Goal: Complete application form

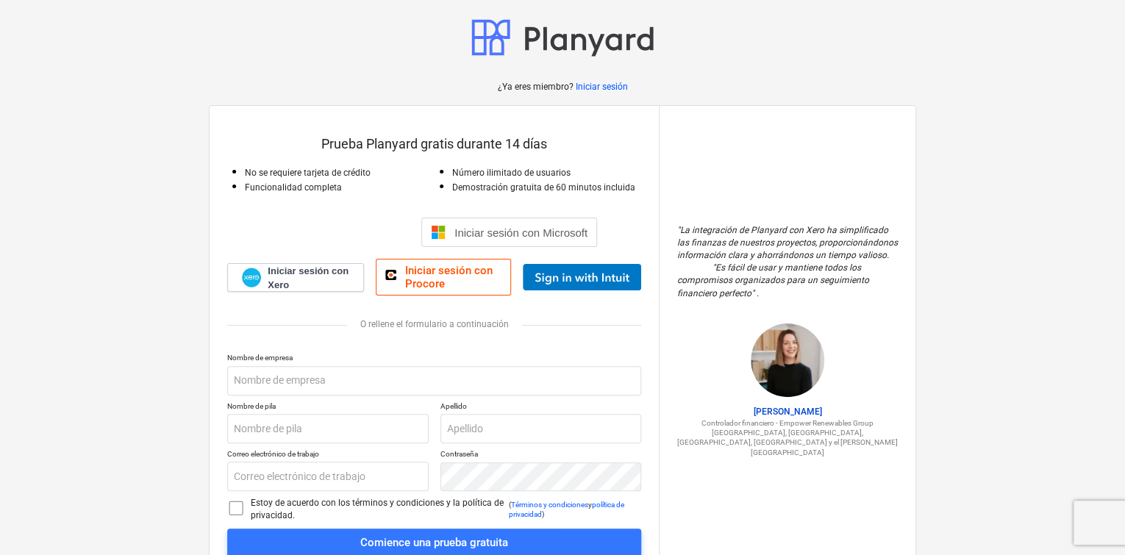
click at [391, 215] on div at bounding box center [434, 206] width 414 height 24
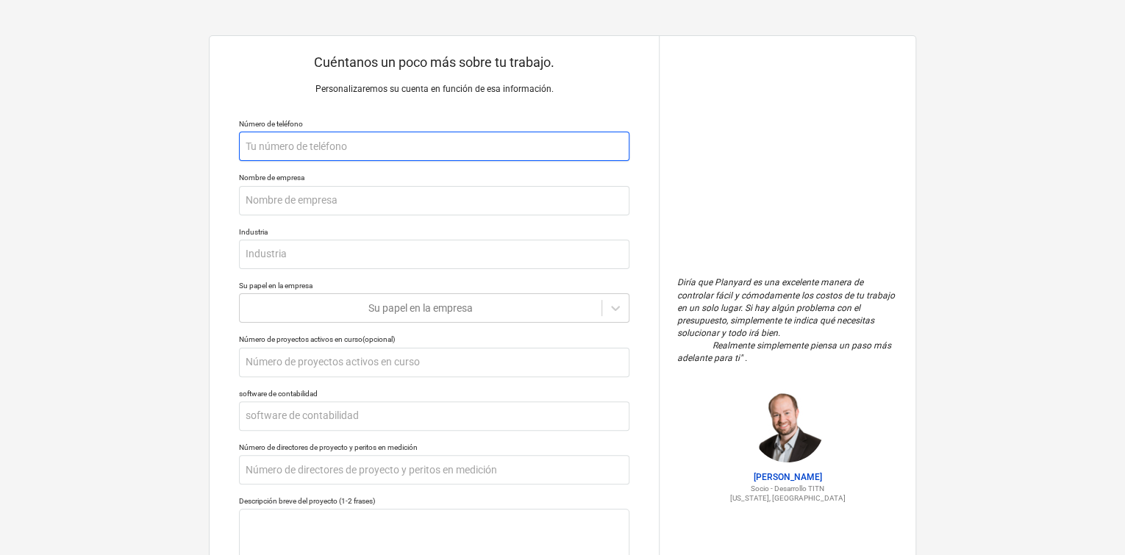
click at [314, 148] on input "text" at bounding box center [434, 146] width 390 height 29
type textarea "x"
type input "7"
type textarea "x"
type input "74"
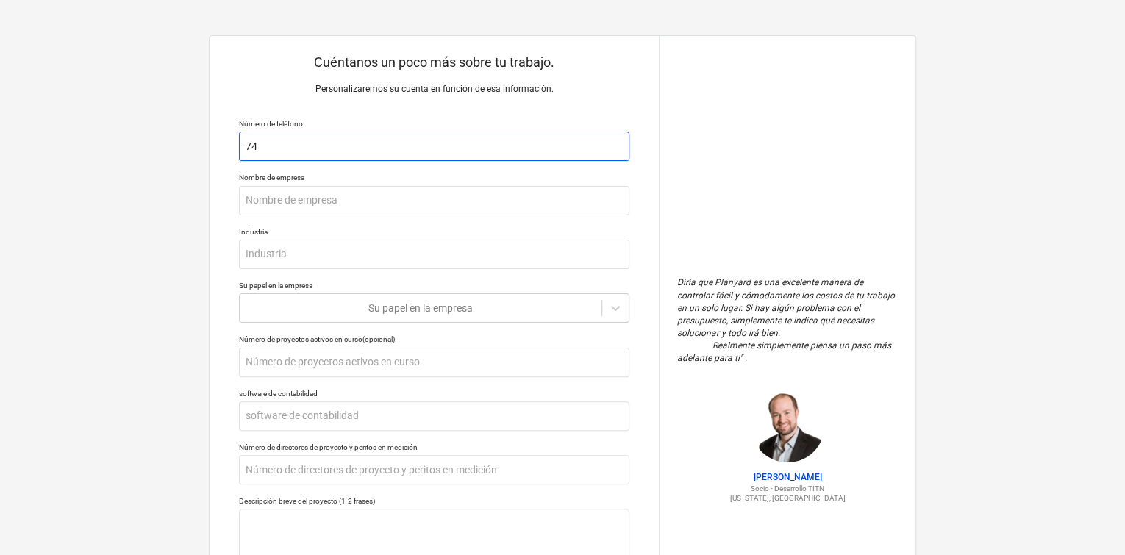
type textarea "x"
type input "748"
type textarea "x"
type input "7480"
type textarea "x"
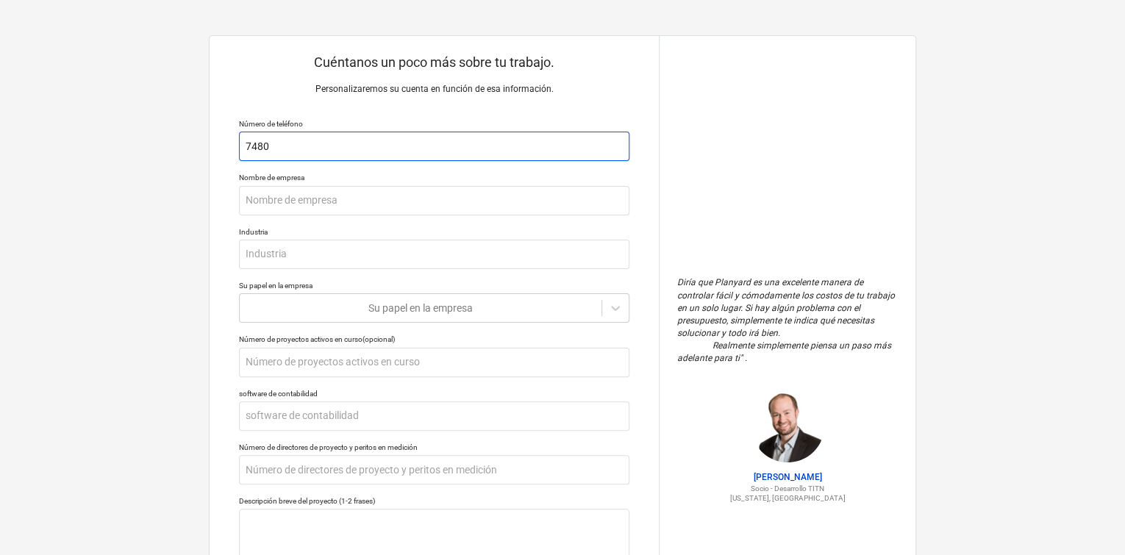
type input "74804"
type textarea "x"
type input "748041"
type textarea "x"
type input "7480418"
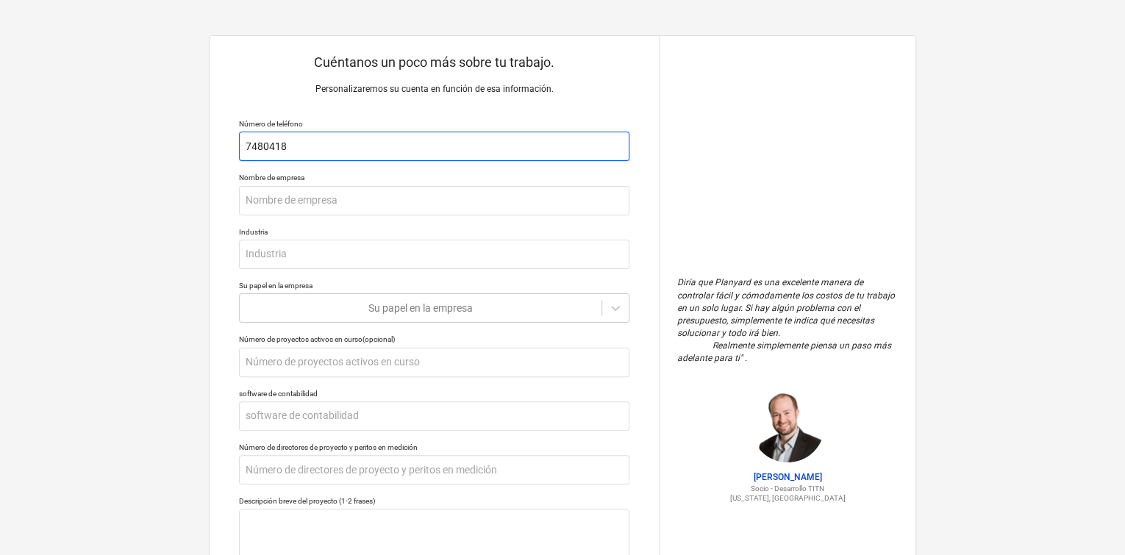
type textarea "x"
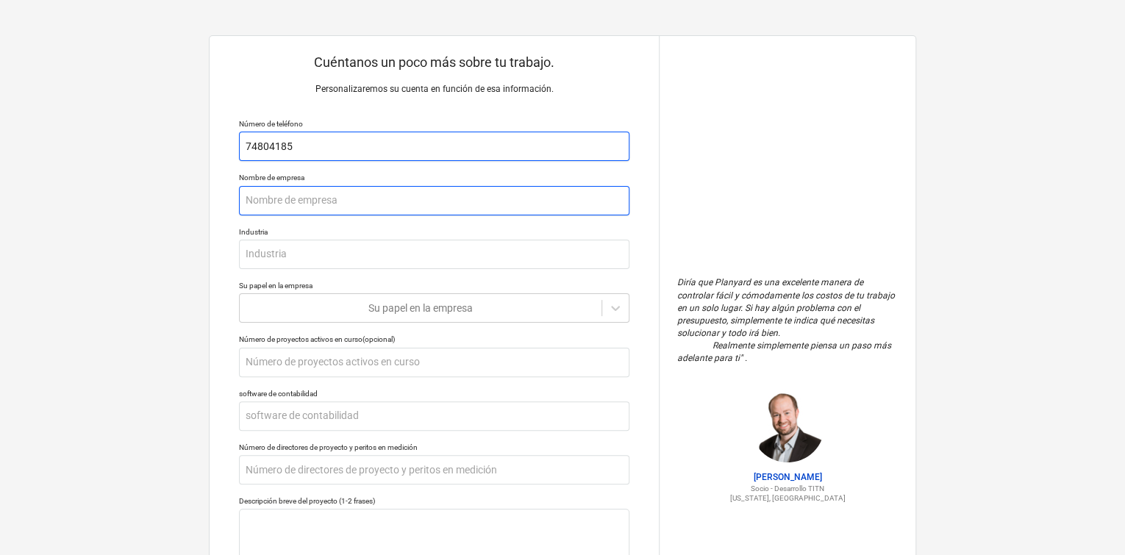
type input "74804185"
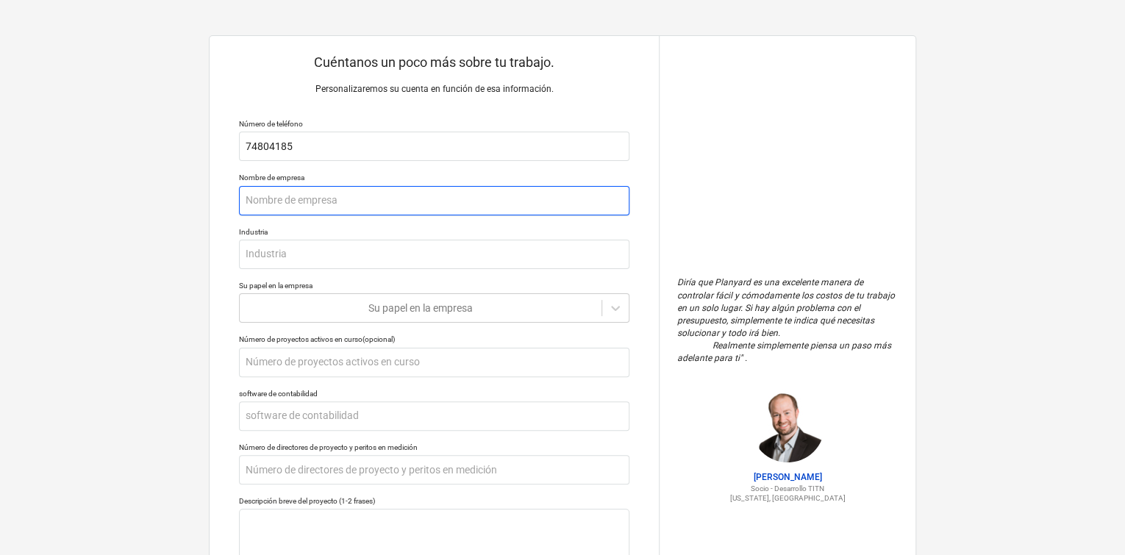
click at [374, 204] on input "text" at bounding box center [434, 200] width 390 height 29
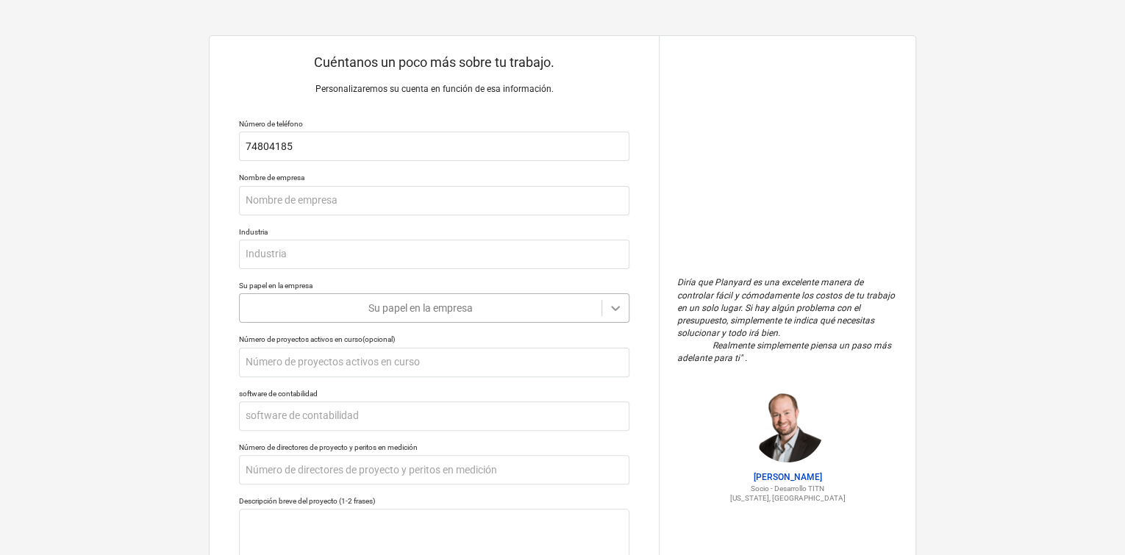
click at [613, 315] on icon at bounding box center [615, 308] width 15 height 15
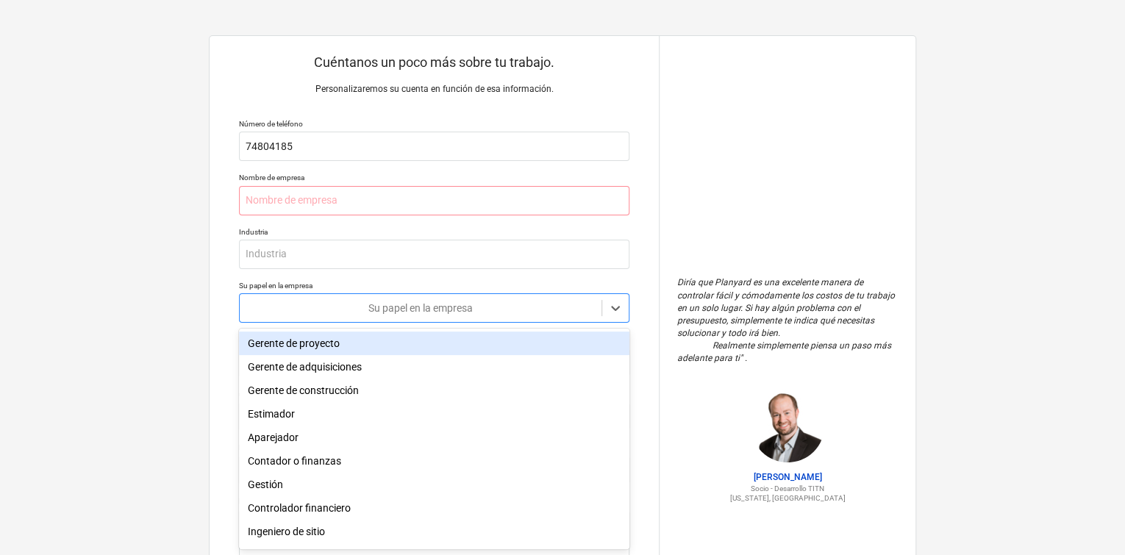
click at [460, 337] on div "Gerente de proyecto" at bounding box center [434, 344] width 390 height 24
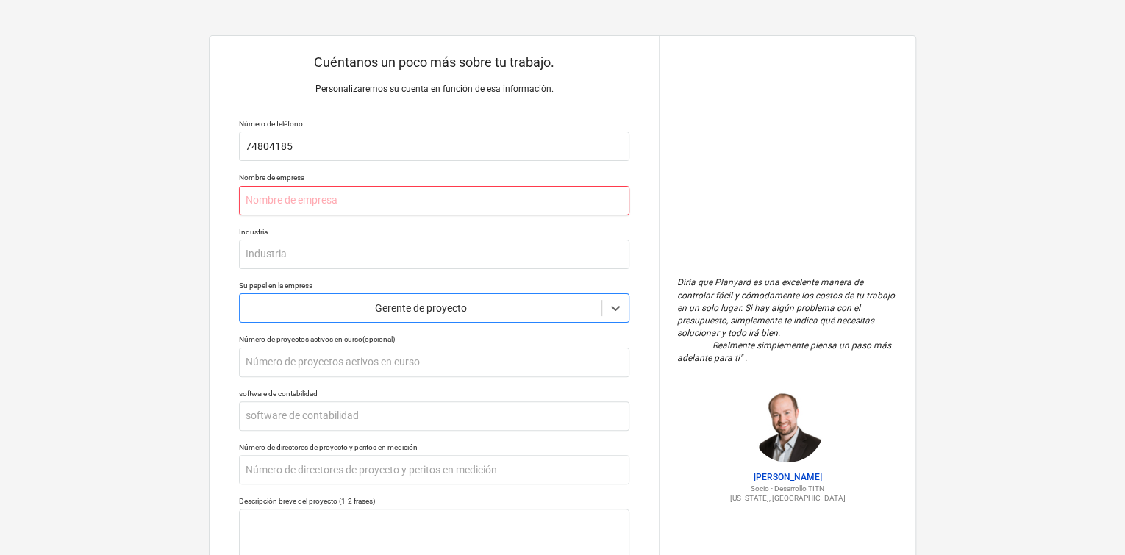
click at [393, 199] on input "text" at bounding box center [434, 200] width 390 height 29
type textarea "x"
type input "m"
type textarea "x"
type input "ma"
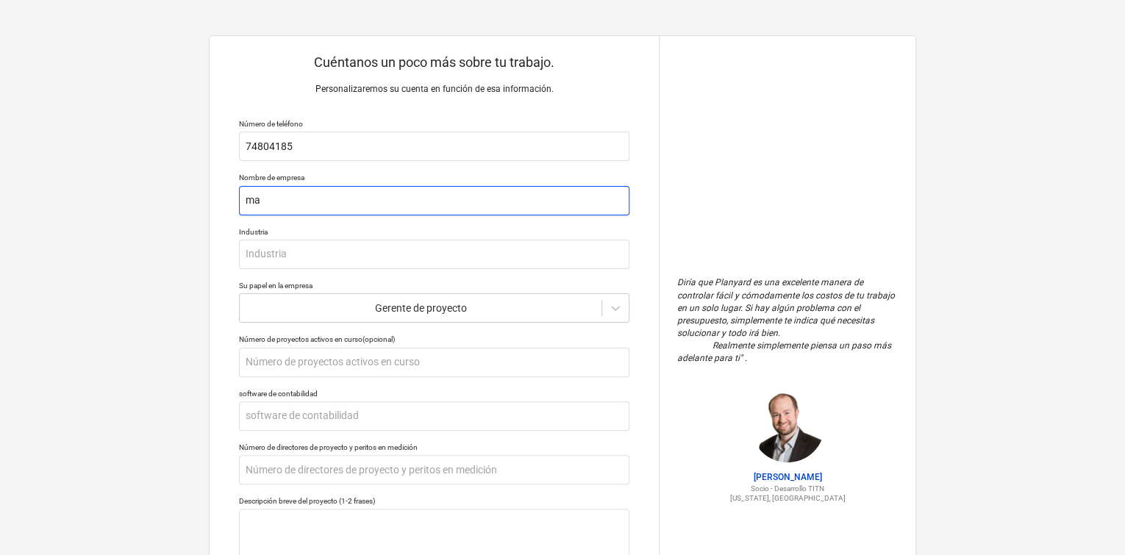
type textarea "x"
type input "mas"
type textarea "x"
type input "mast"
type textarea "x"
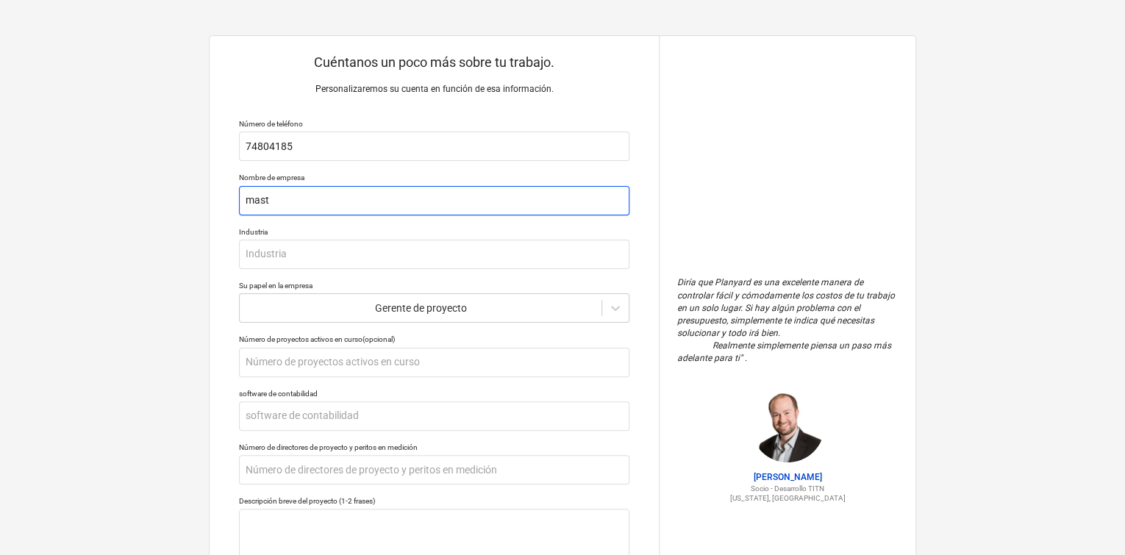
type input "maste"
type textarea "x"
type input "master"
type textarea "x"
type input "master"
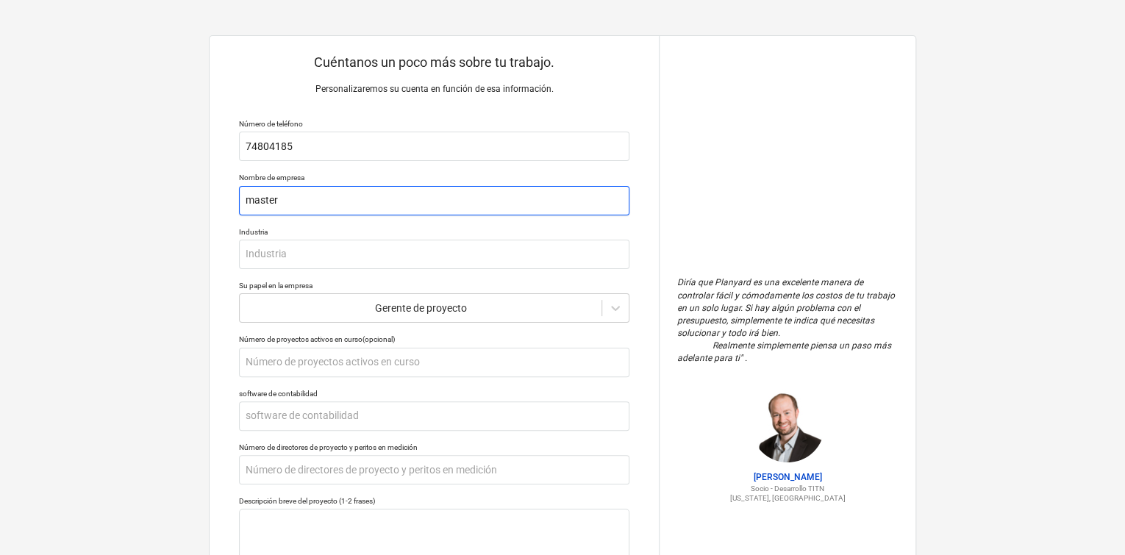
type textarea "x"
type input "master c"
type textarea "x"
type input "master cor"
type textarea "x"
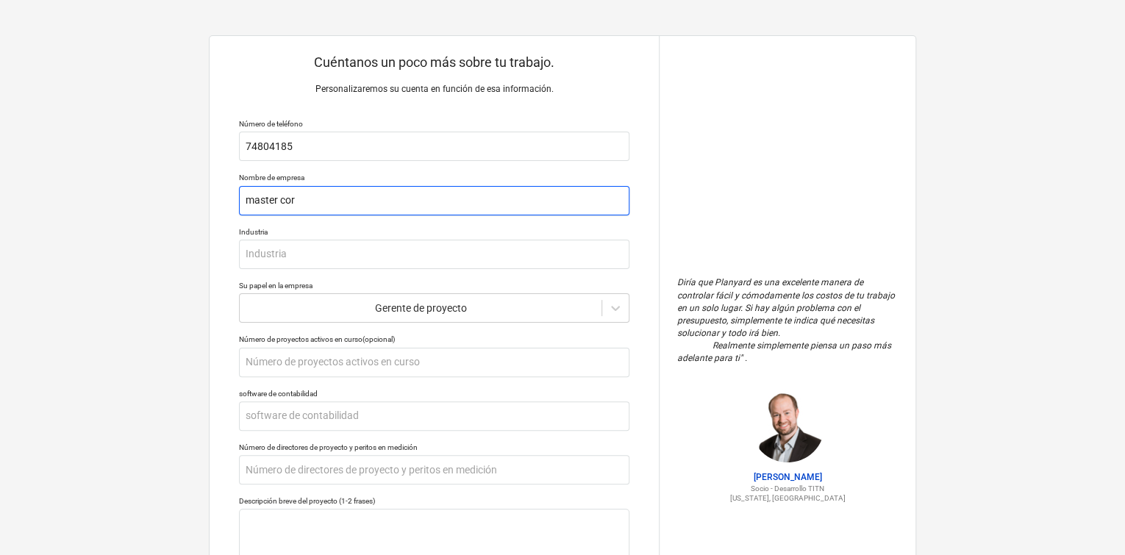
type input "master corp"
type textarea "x"
type input "master corpo"
type textarea "x"
type input "master corpor"
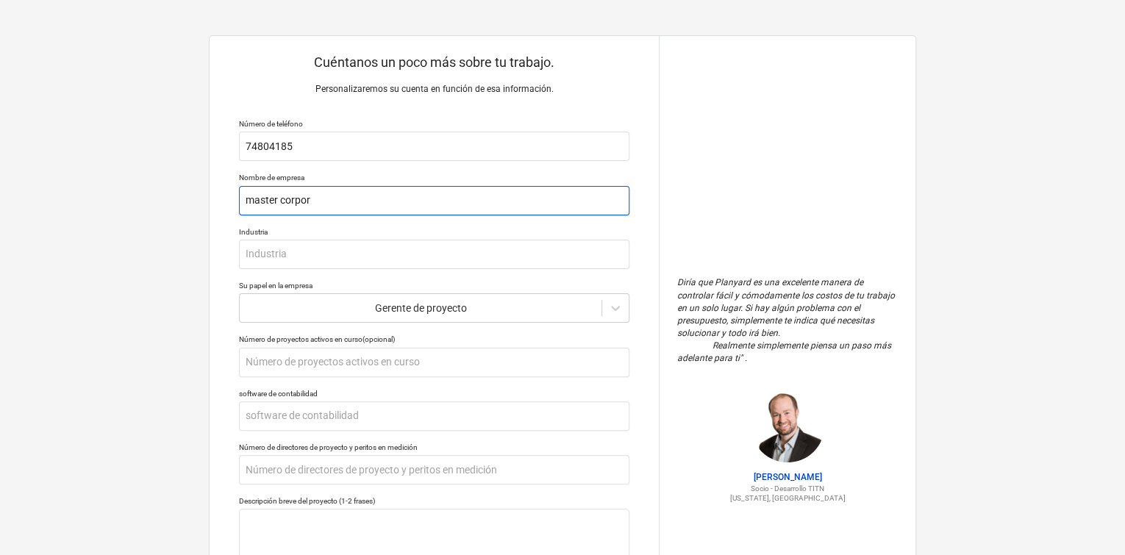
type textarea "x"
type input "master corpory"
type textarea "x"
type input "master corporyt"
type textarea "x"
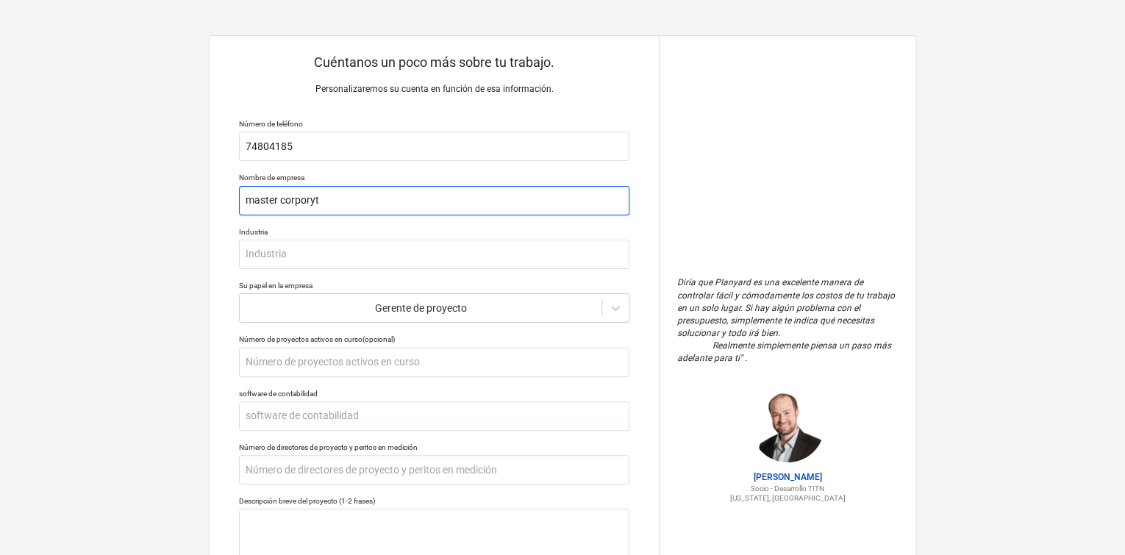
type input "master corporyte"
type textarea "x"
type input "master corporyter"
type textarea "x"
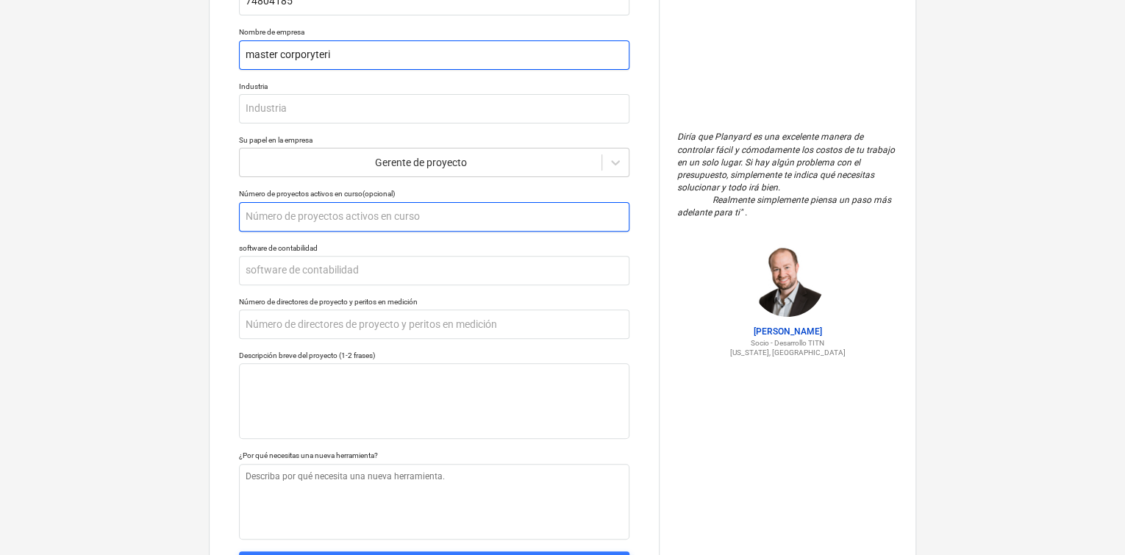
scroll to position [224, 0]
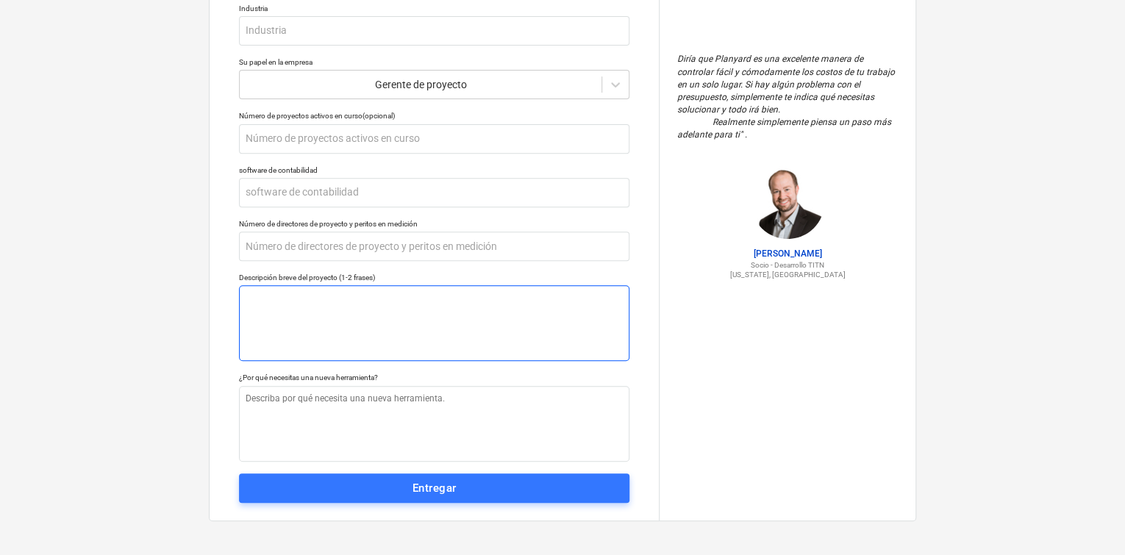
type input "master corporyteri"
click at [413, 304] on textarea at bounding box center [434, 323] width 390 height 76
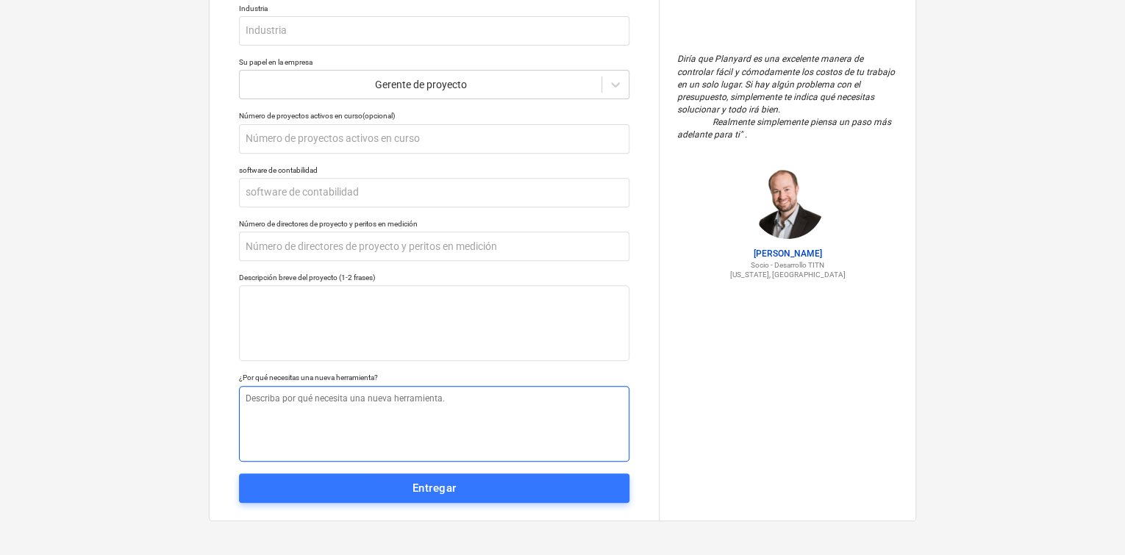
click at [500, 419] on textarea at bounding box center [434, 424] width 390 height 76
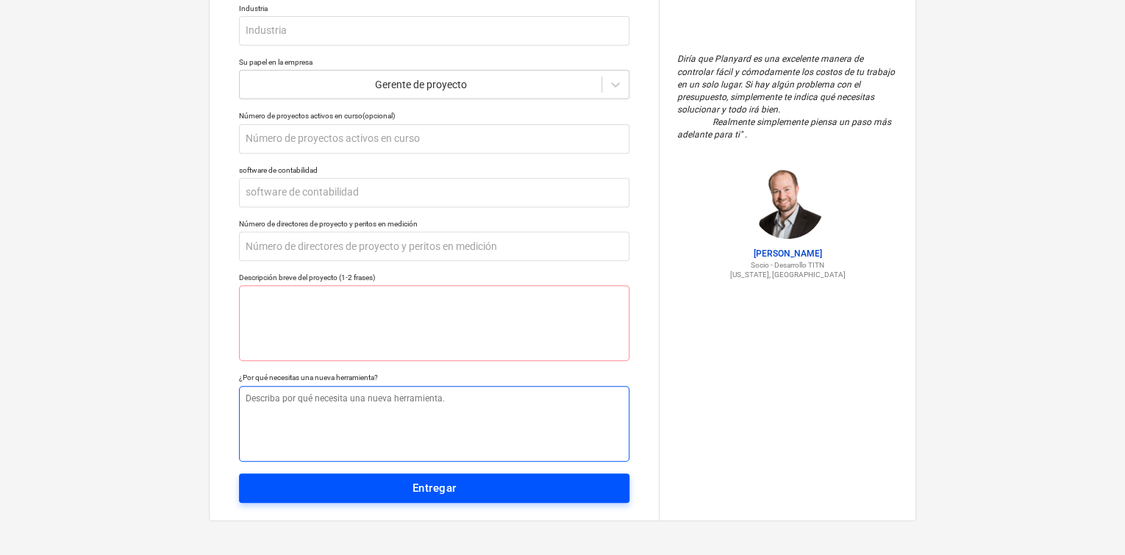
type textarea "x"
type textarea "n"
type textarea "x"
type textarea "ne"
type textarea "x"
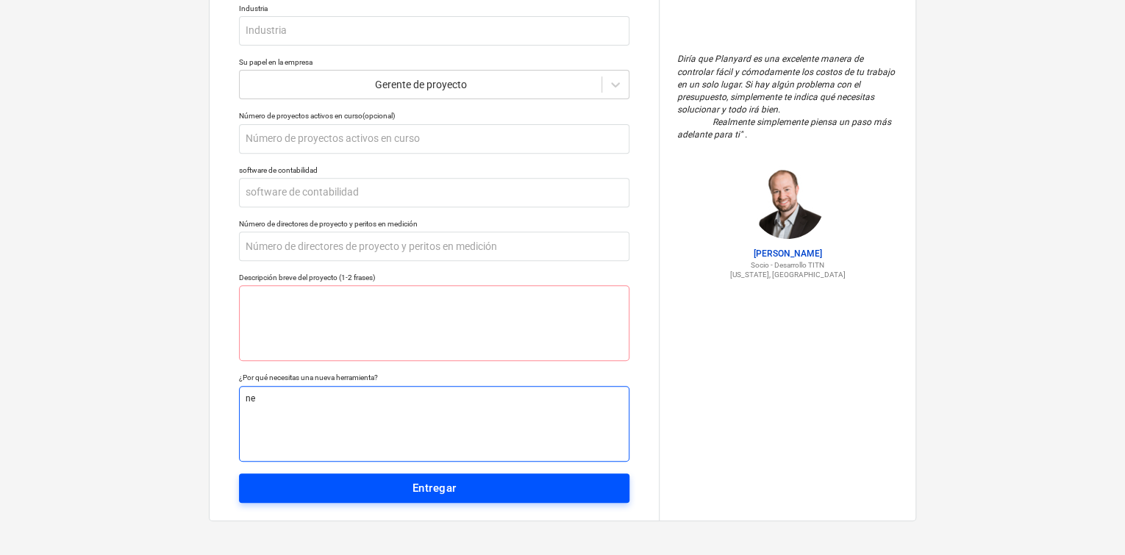
type textarea "nec"
type textarea "x"
type textarea "nece"
type textarea "x"
type textarea "neces"
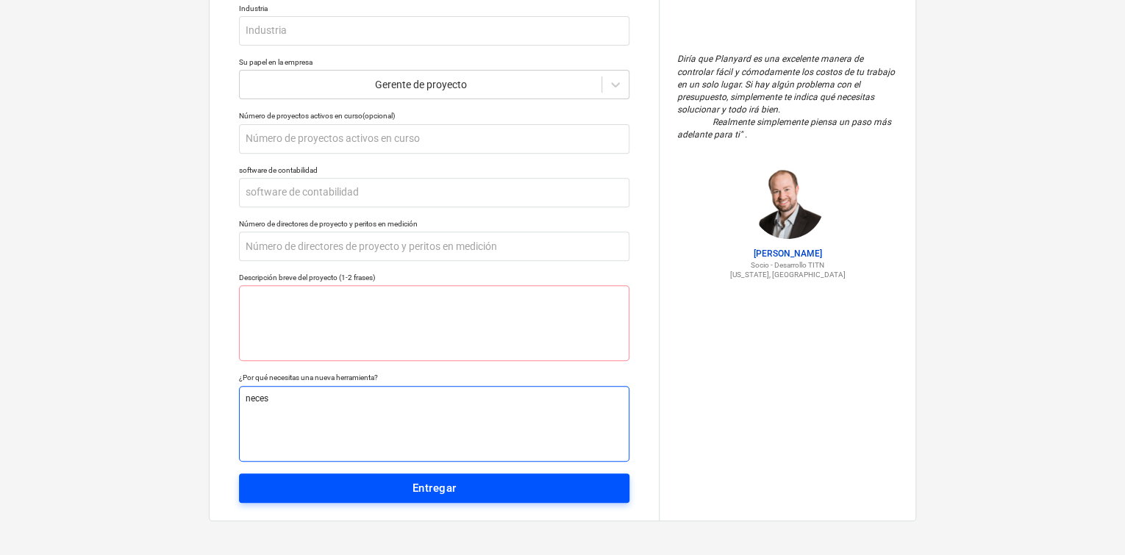
type textarea "x"
type textarea "necesi"
type textarea "x"
type textarea "necesit"
type textarea "x"
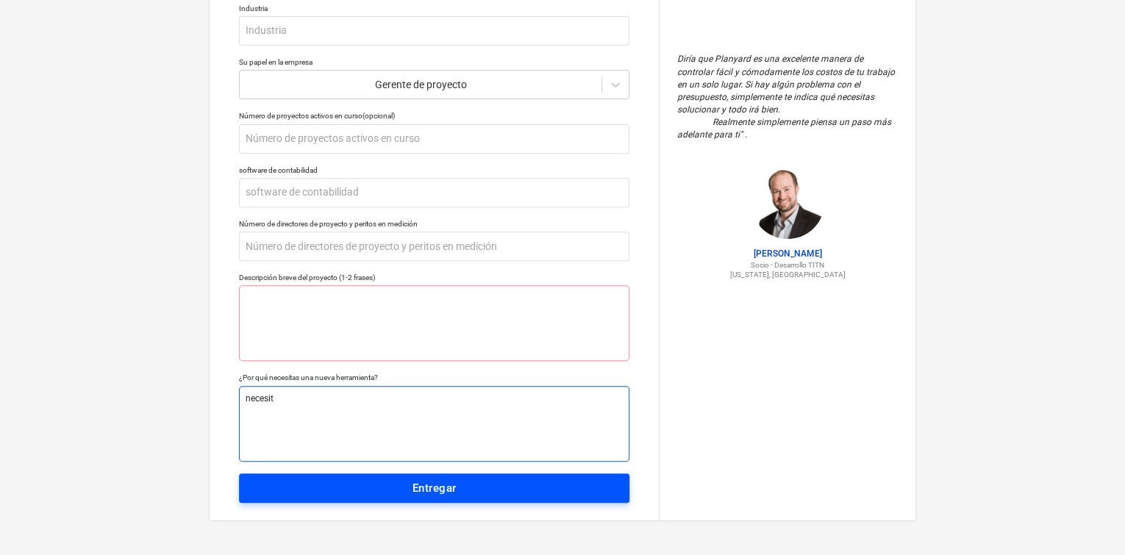
type textarea "necesito"
type textarea "x"
type textarea "necesito"
type textarea "x"
type textarea "necesito p"
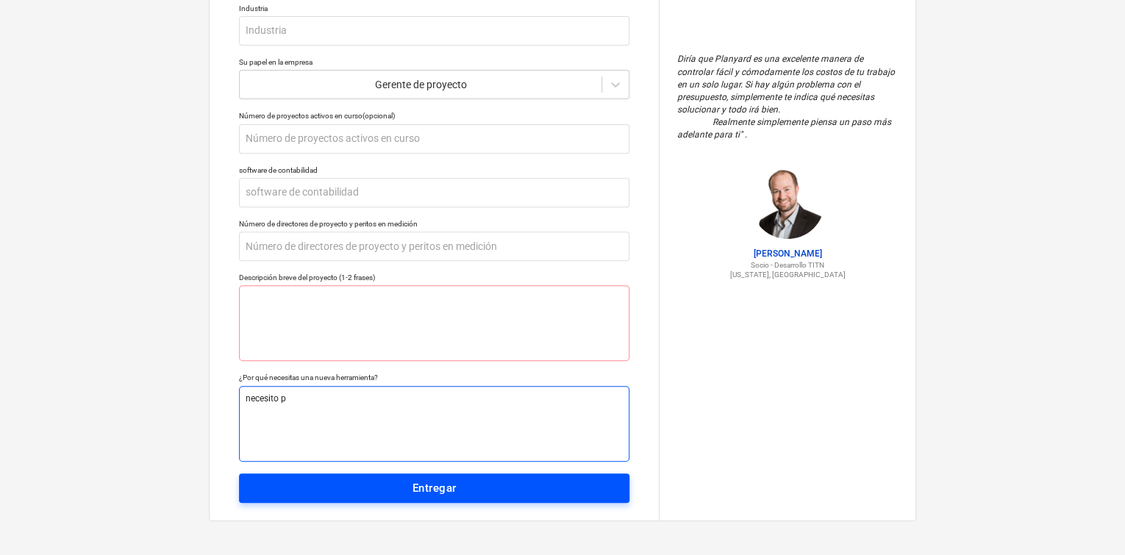
type textarea "x"
type textarea "necesito pa"
type textarea "x"
type textarea "necesito par"
type textarea "x"
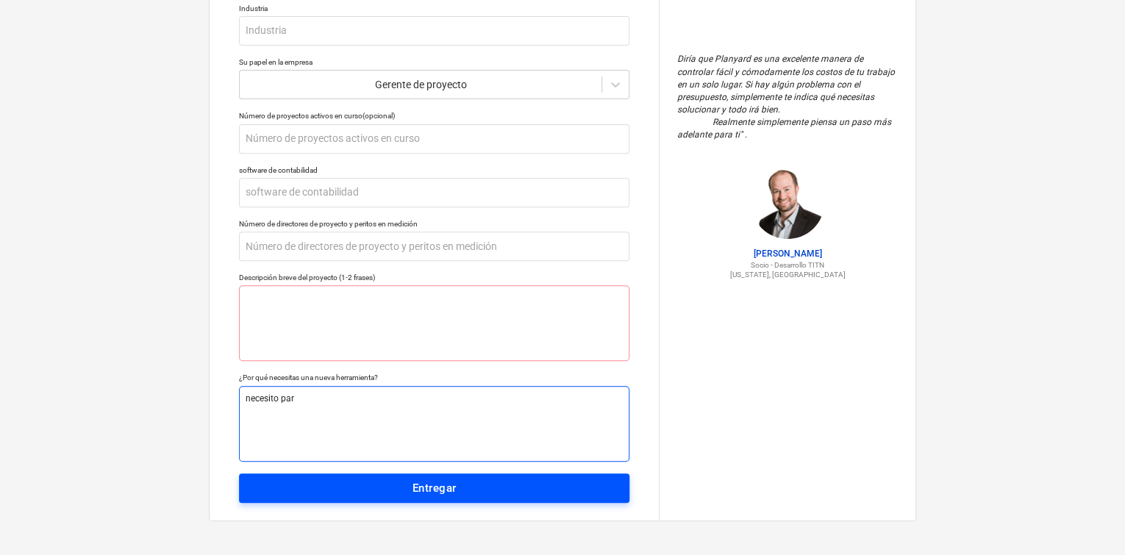
type textarea "necesito para"
type textarea "x"
type textarea "necesito para"
type textarea "x"
type textarea "necesito para c"
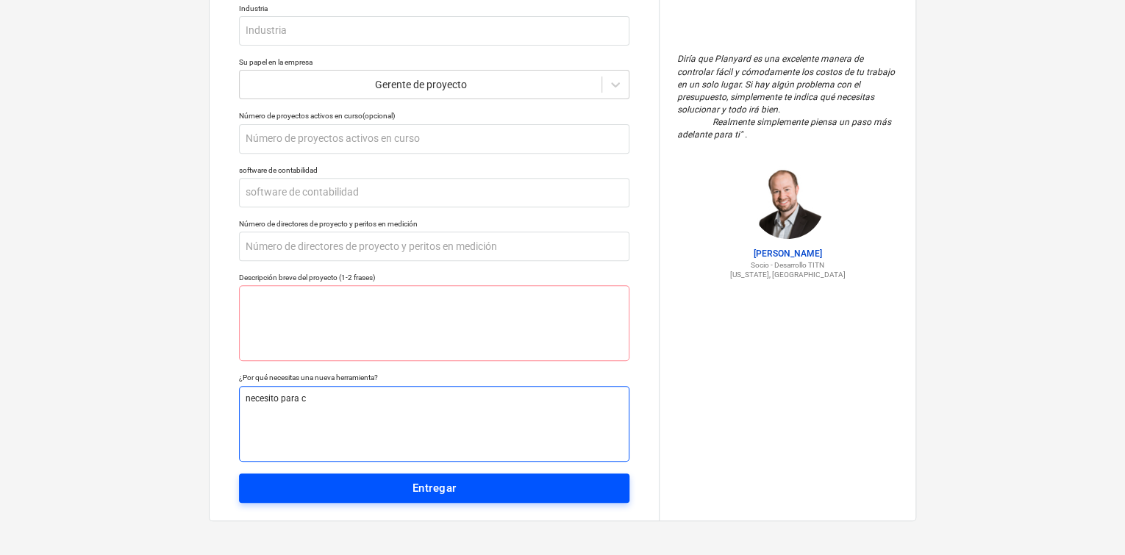
type textarea "x"
type textarea "necesito para cr"
type textarea "x"
type textarea "necesito para cre"
type textarea "x"
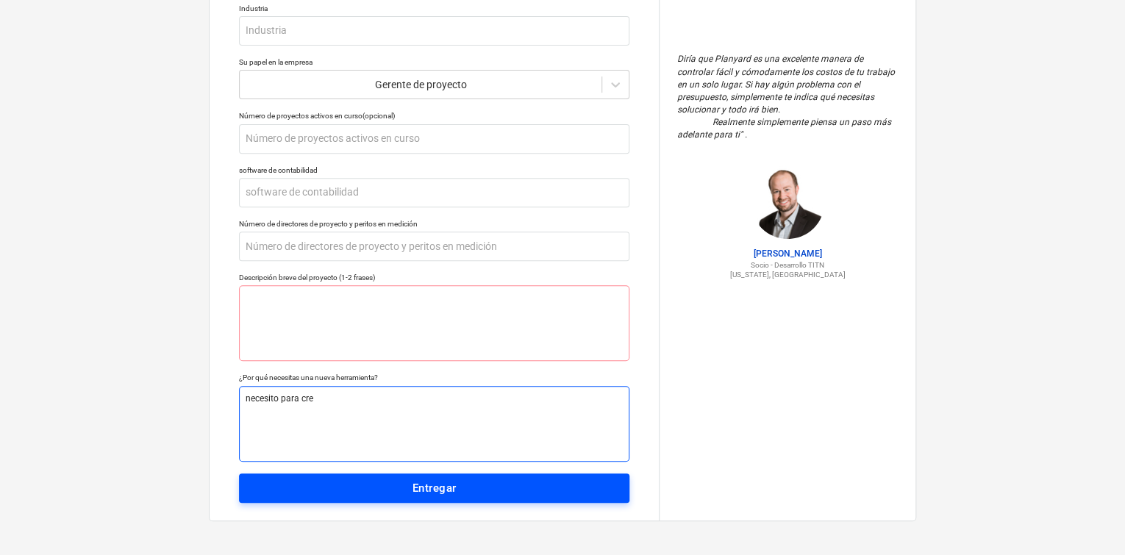
type textarea "necesito para crea"
type textarea "x"
type textarea "necesito para crear"
type textarea "x"
type textarea "necesito para crear"
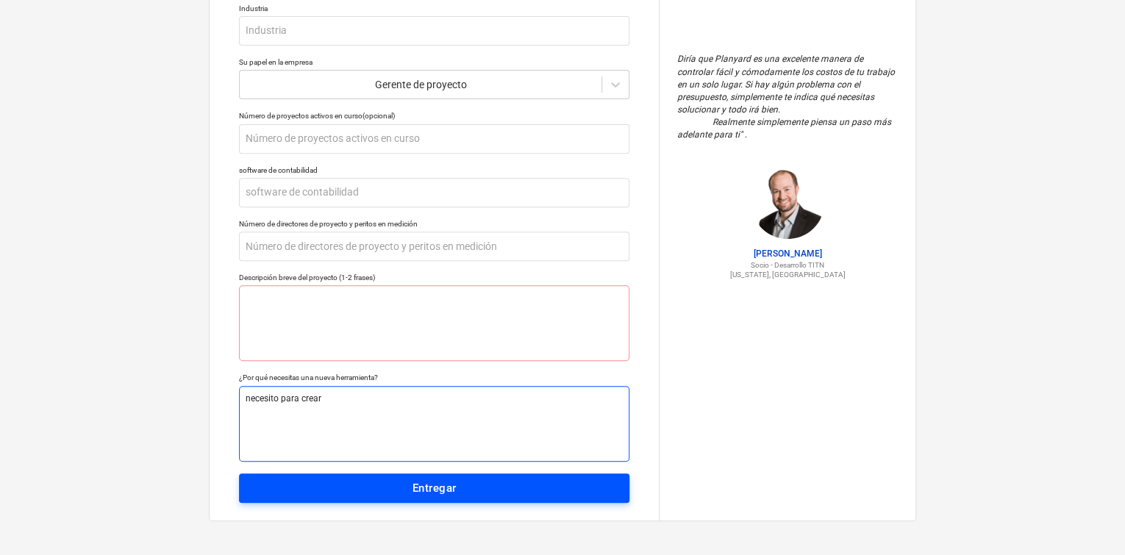
type textarea "x"
type textarea "necesito para crear p"
type textarea "x"
type textarea "necesito para crear pl"
type textarea "x"
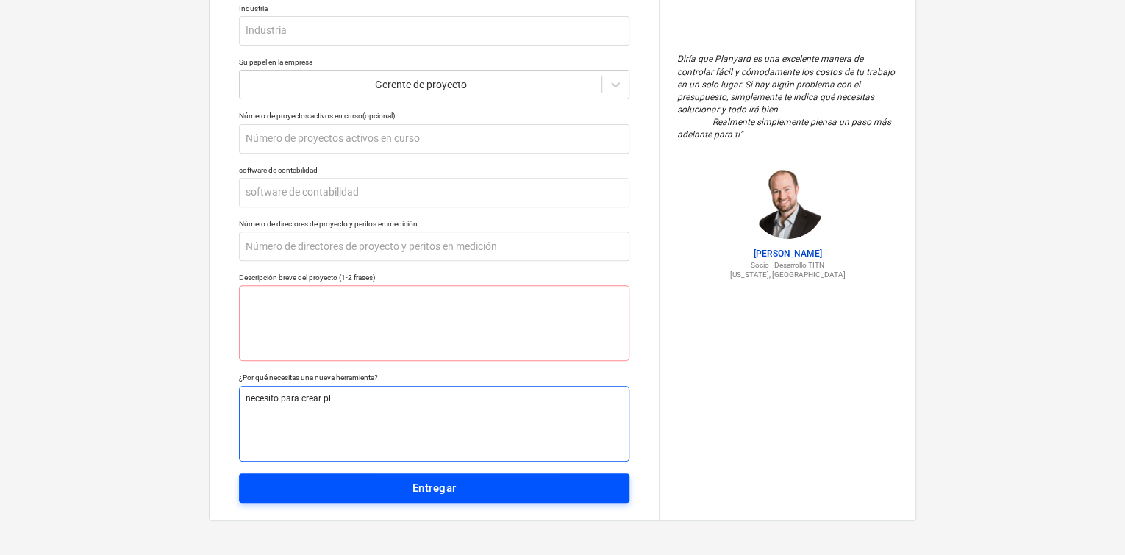
type textarea "necesito para crear pla"
type textarea "x"
type textarea "necesito para crear plan"
type textarea "x"
type textarea "necesito para crear plani"
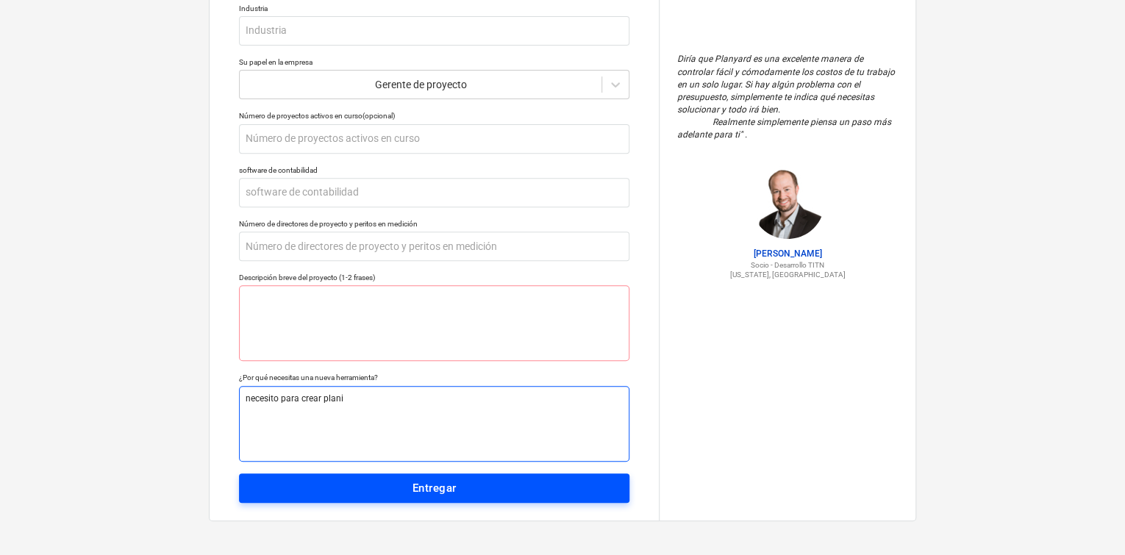
type textarea "x"
type textarea "necesito para crear planil"
type textarea "x"
type textarea "necesito para crear planill"
type textarea "x"
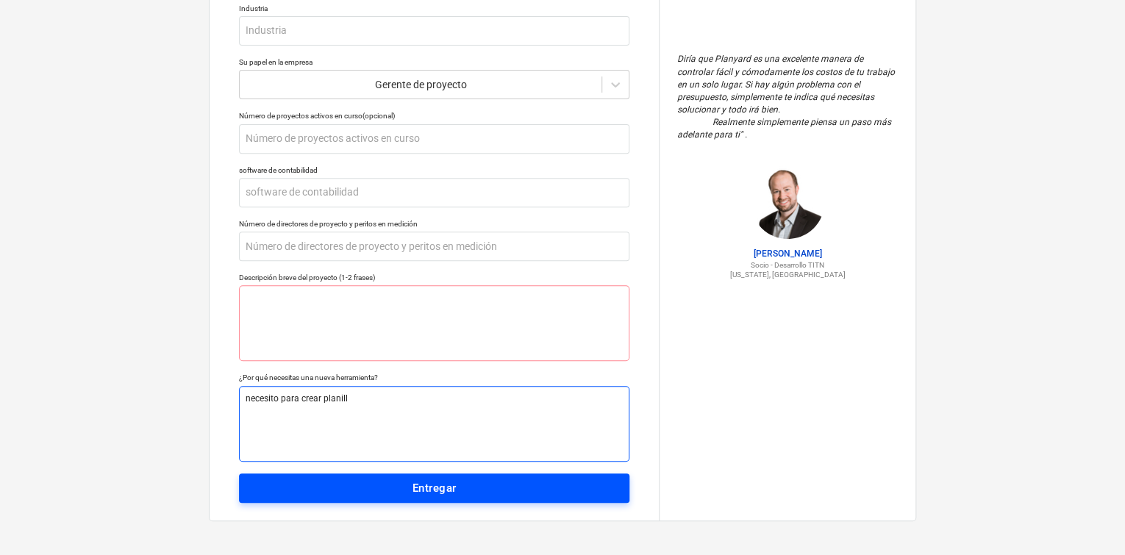
type textarea "necesito para crear planilla"
type textarea "x"
type textarea "necesito para crear planillas"
type textarea "x"
type textarea "necesito para crear planillas"
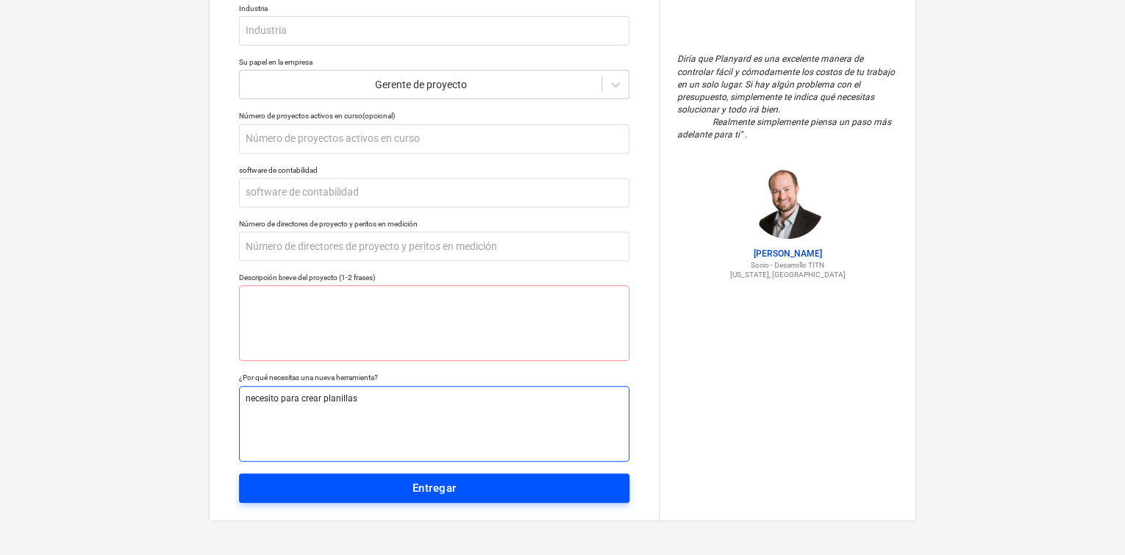
type textarea "x"
type textarea "necesito para crear planillas y"
type textarea "x"
type textarea "necesito para crear planillas yd"
type textarea "x"
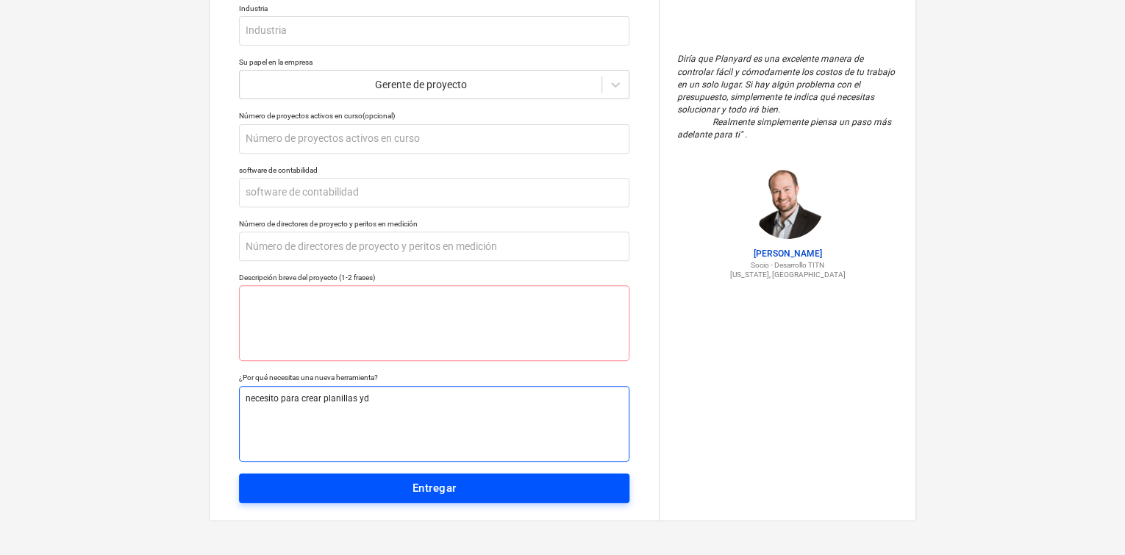
type textarea "necesito para crear planillas yde"
type textarea "x"
type textarea "necesito para crear planillas ydem"
type textarea "x"
type textarea "necesito para crear planillas ydema"
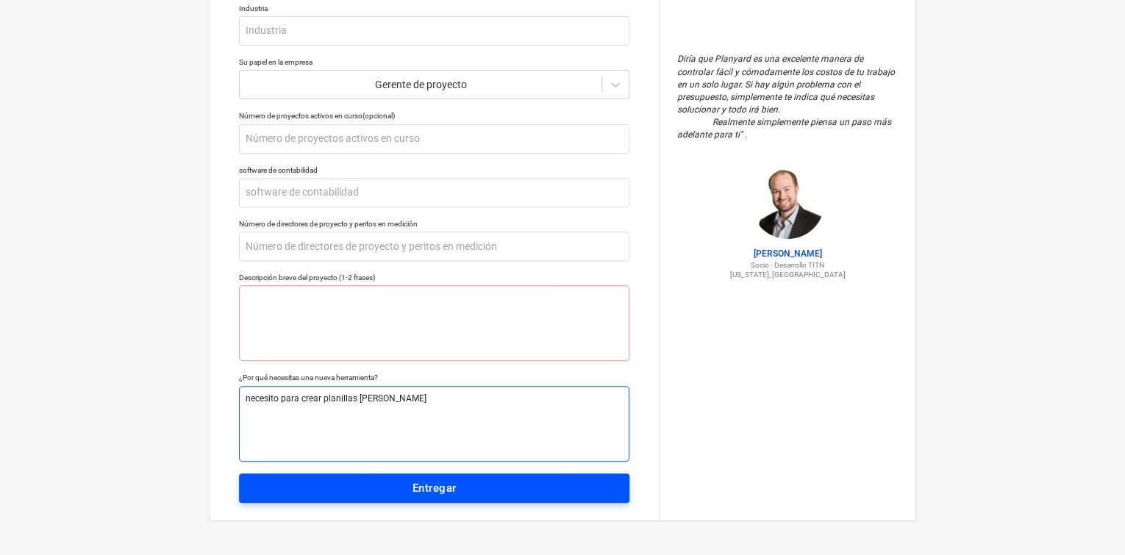
type textarea "x"
type textarea "necesito para crear planillas ydemas"
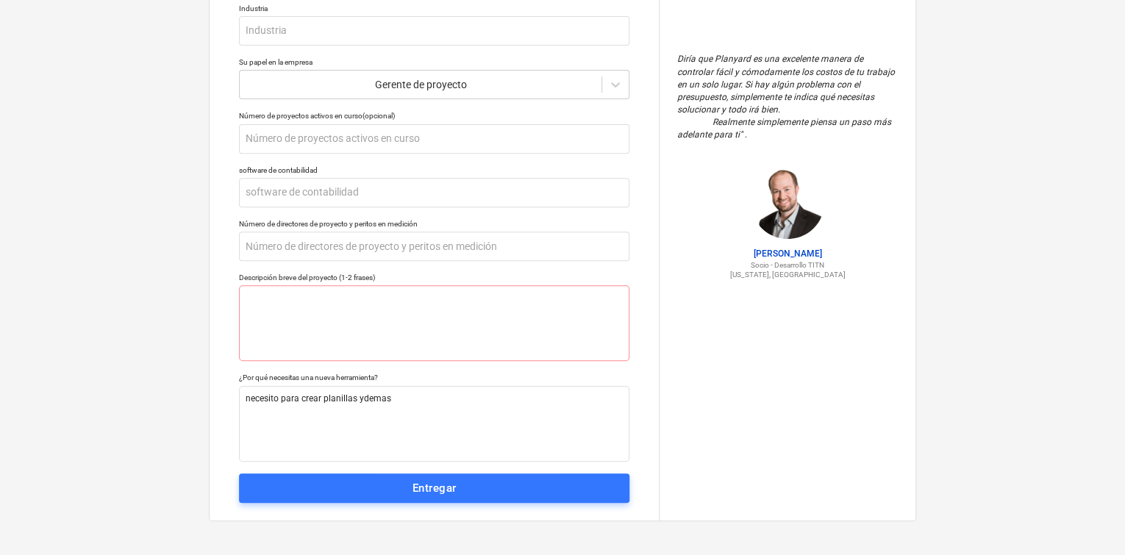
click at [528, 494] on button "Entregar" at bounding box center [434, 488] width 390 height 29
type textarea "x"
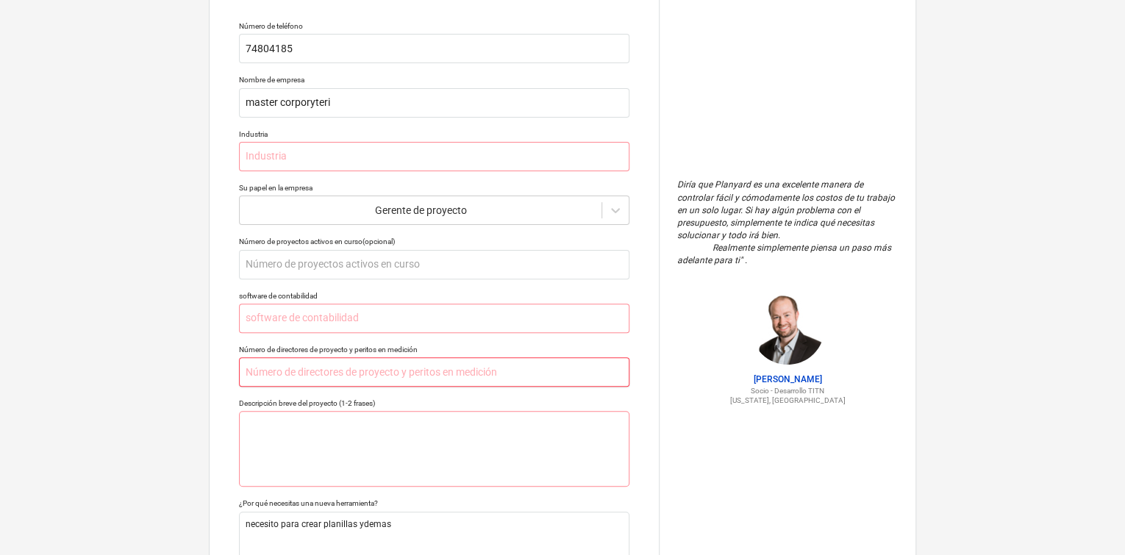
scroll to position [0, 0]
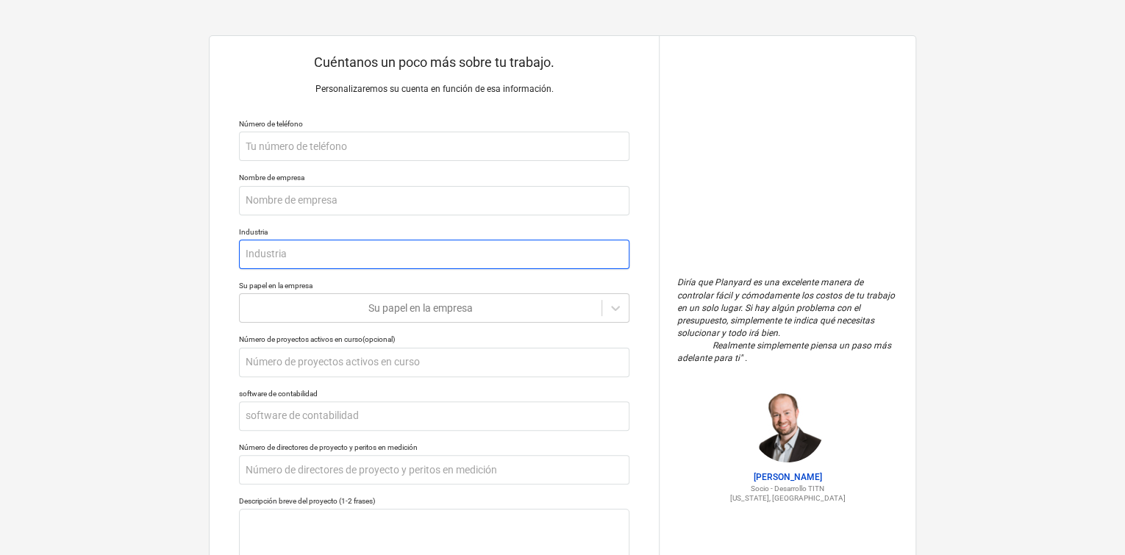
drag, startPoint x: 400, startPoint y: 262, endPoint x: 396, endPoint y: 271, distance: 9.6
click at [401, 261] on input "text" at bounding box center [434, 254] width 390 height 29
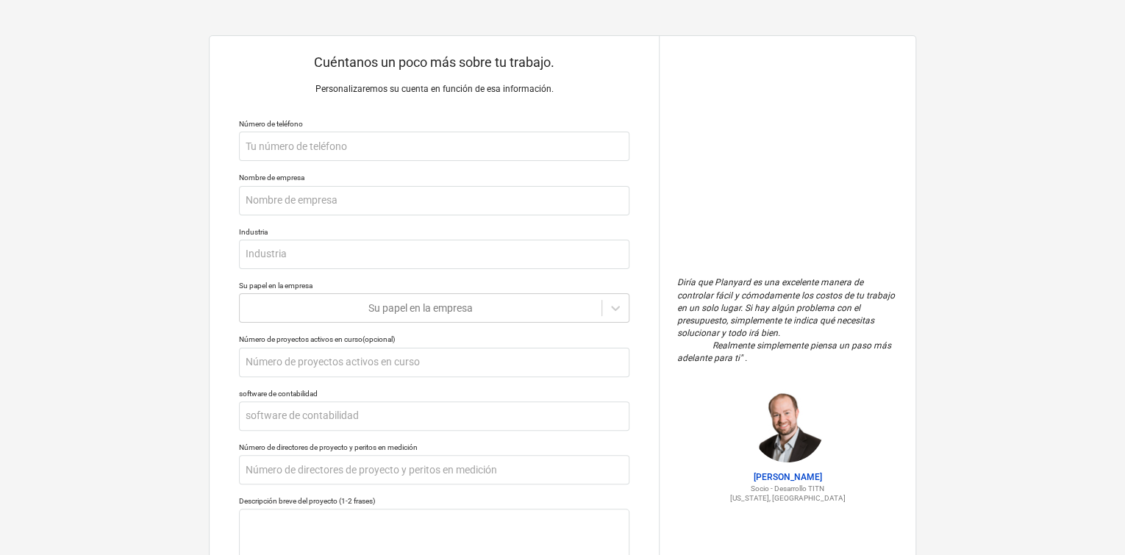
click at [379, 270] on div "Cuéntanos un poco más sobre tu trabajo. Personalizaremos su cuenta en función d…" at bounding box center [434, 390] width 449 height 708
click at [365, 254] on input "text" at bounding box center [434, 254] width 390 height 29
type textarea "x"
type input "v"
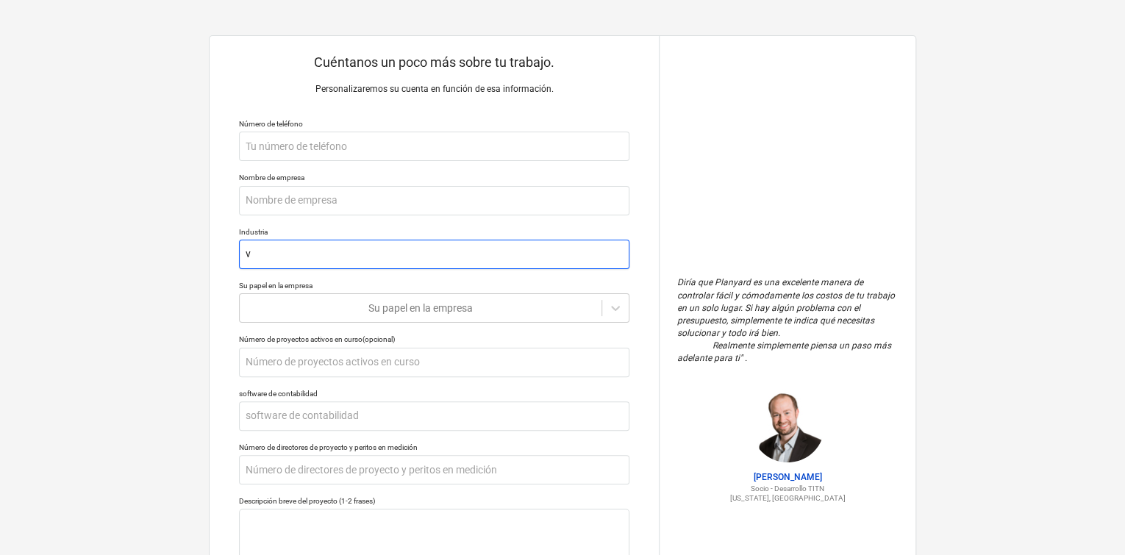
type textarea "x"
type input "vi"
type textarea "x"
type input "viv"
type textarea "x"
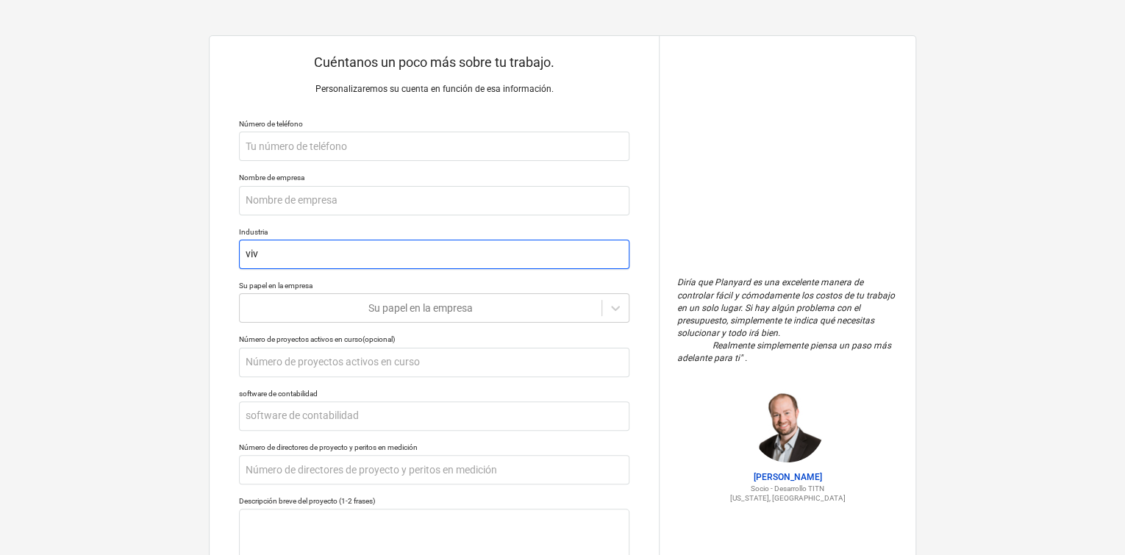
type input "vivi"
type textarea "x"
type input "vivie"
type textarea "x"
type input "vivien"
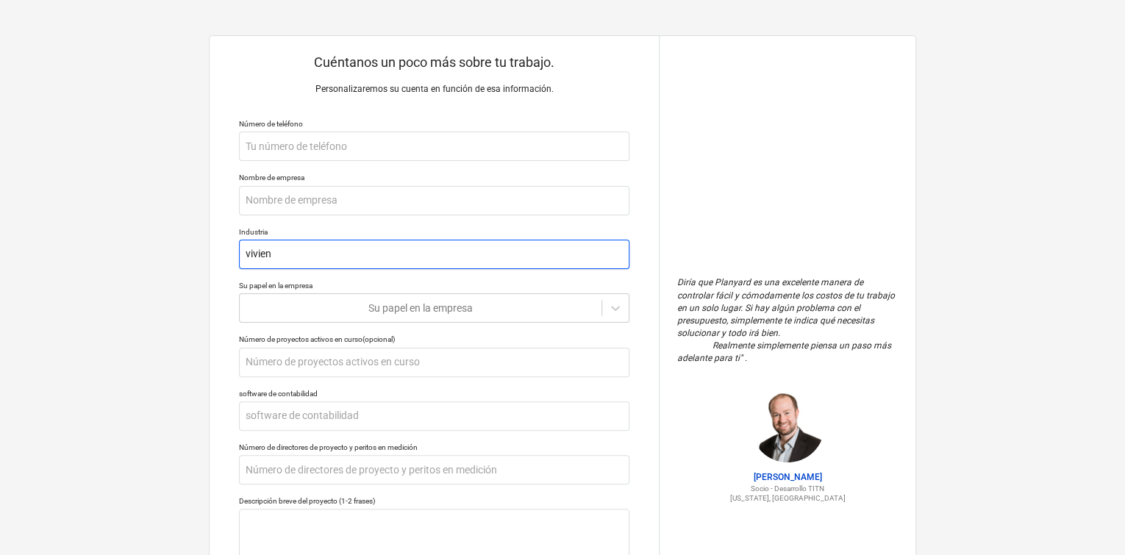
type textarea "x"
type input "viviend"
type textarea "x"
type input "vivienda"
type textarea "x"
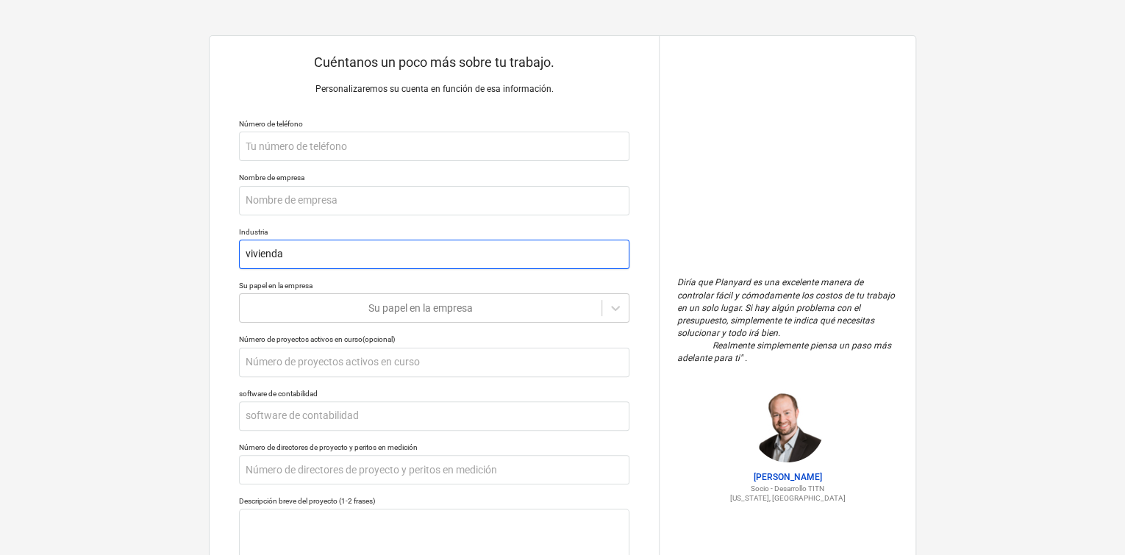
type input "viviendas"
type textarea "x"
type input "viviendas"
type textarea "x"
type input "viviendas s"
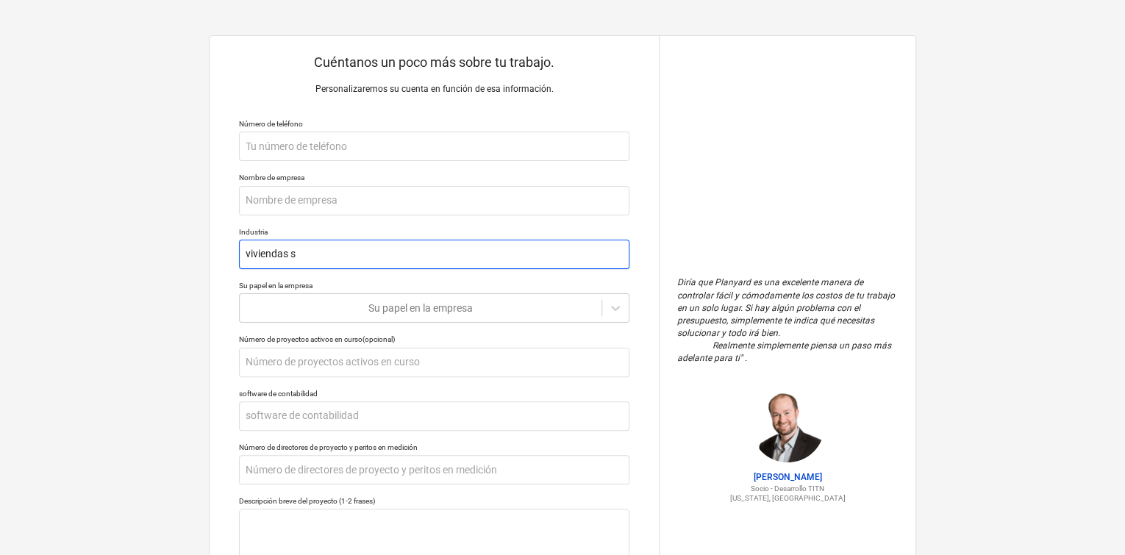
type textarea "x"
type input "viviendas so"
type textarea "x"
type input "viviendas soc"
type textarea "x"
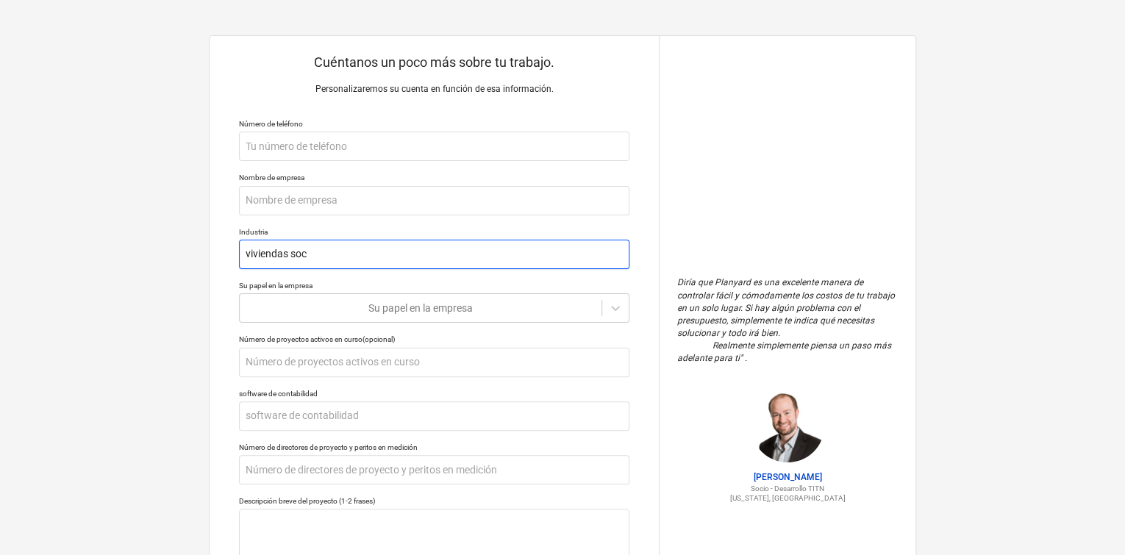
type input "viviendas soci"
type textarea "x"
type input "viviendas socia"
type textarea "x"
type input "viviendas social"
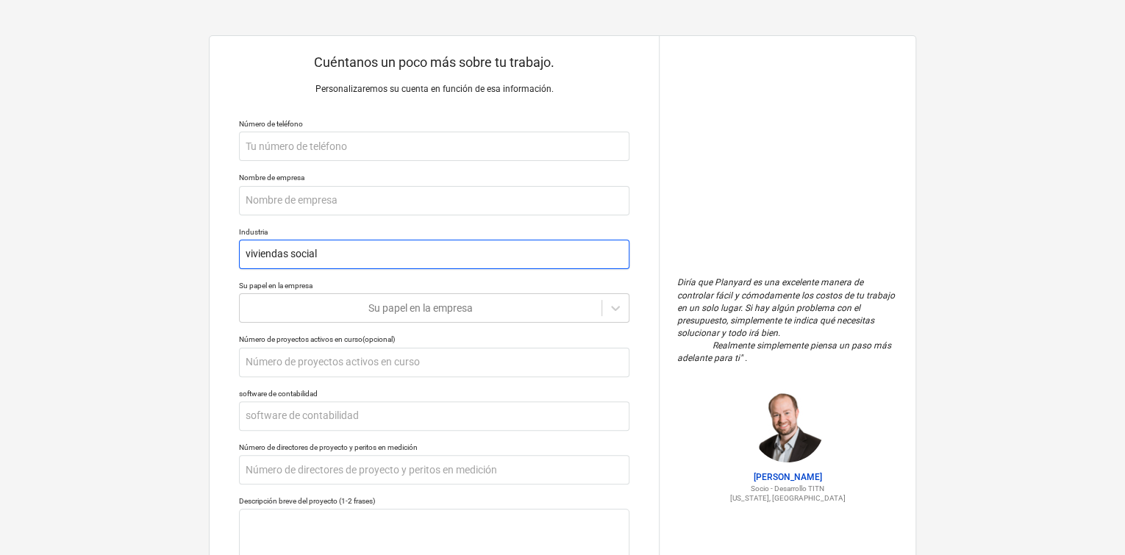
type textarea "x"
type input "viviendas sociale"
type textarea "x"
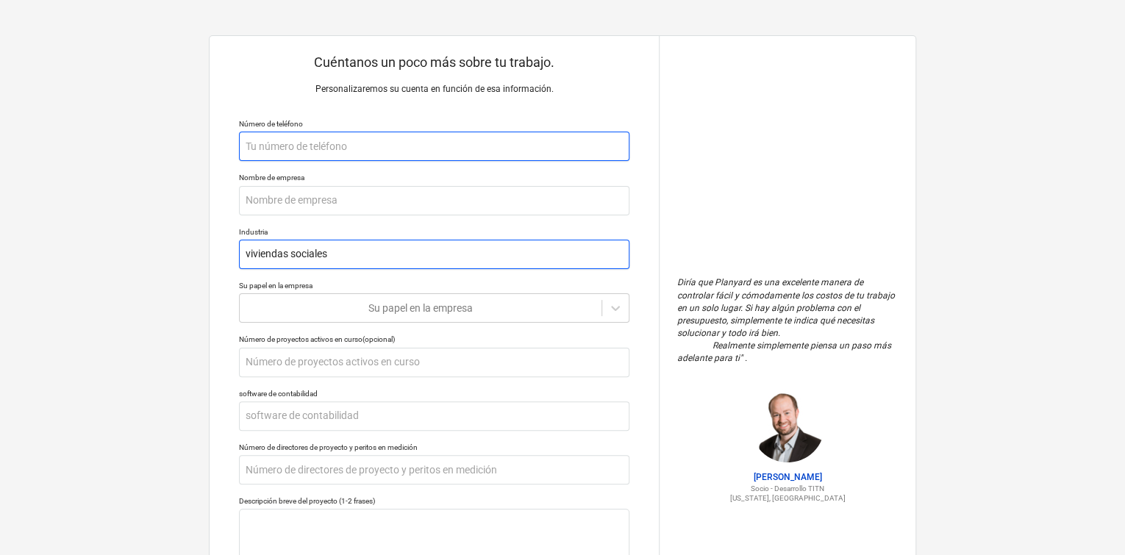
type input "viviendas sociales"
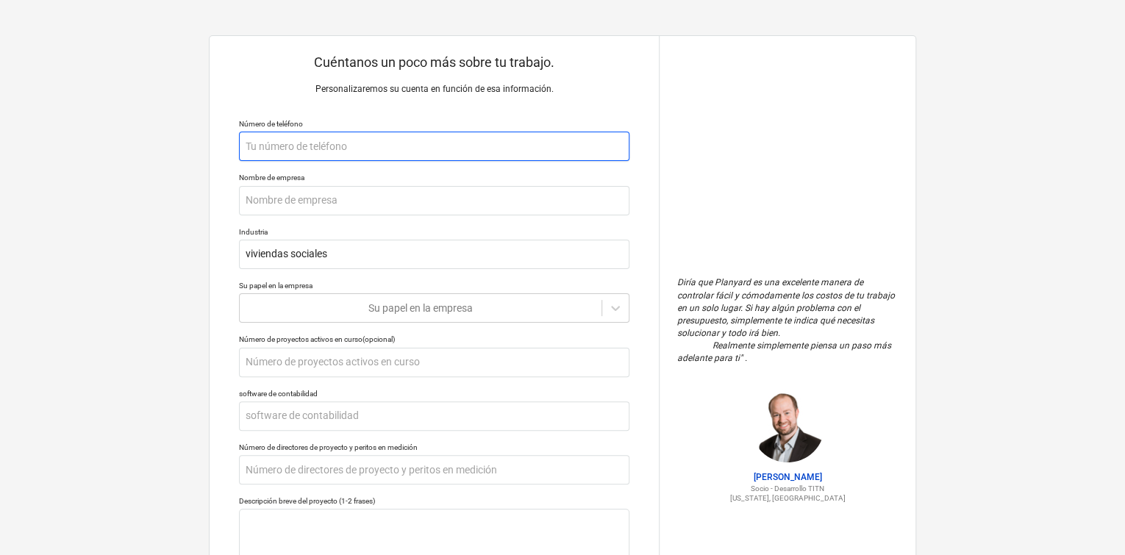
click at [416, 145] on input "text" at bounding box center [434, 146] width 390 height 29
type textarea "x"
type input "7"
type textarea "x"
type input "74"
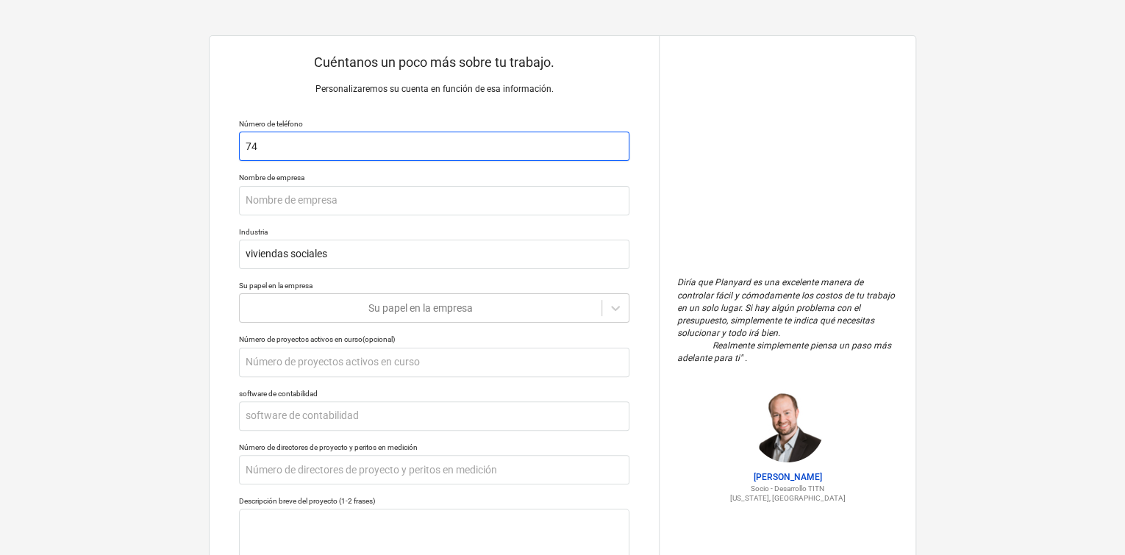
type textarea "x"
type input "748"
type textarea "x"
type input "7480"
type textarea "x"
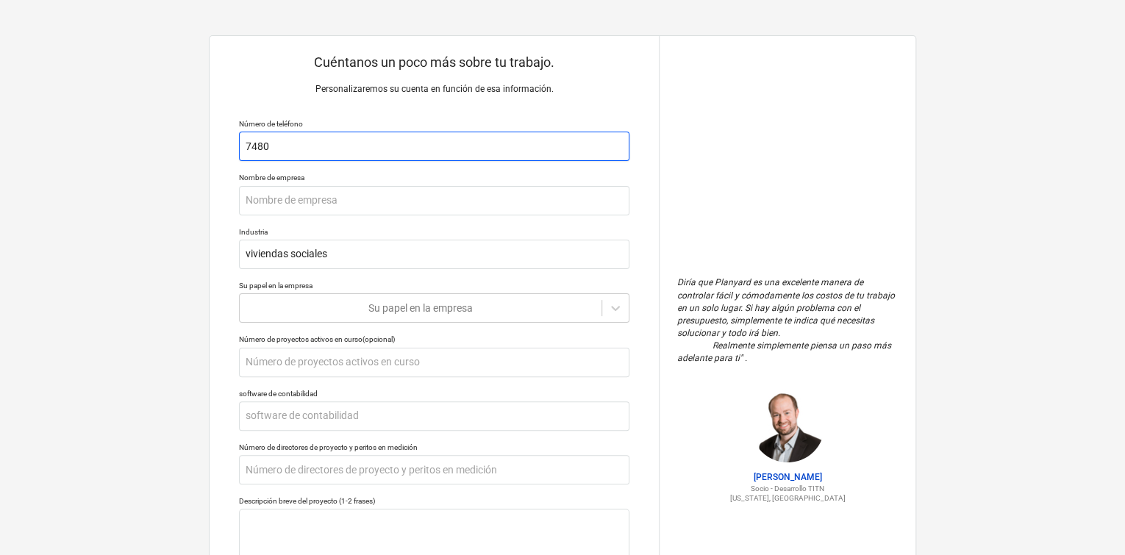
type input "748"
type textarea "x"
type input "7484"
type textarea "x"
type input "74841"
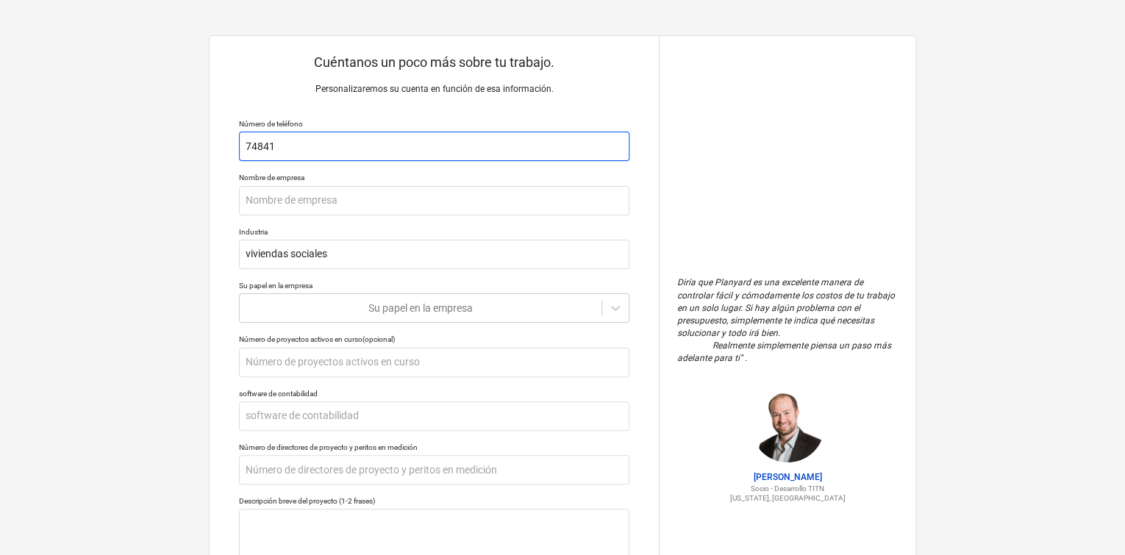
type textarea "x"
type input "748418"
type textarea "x"
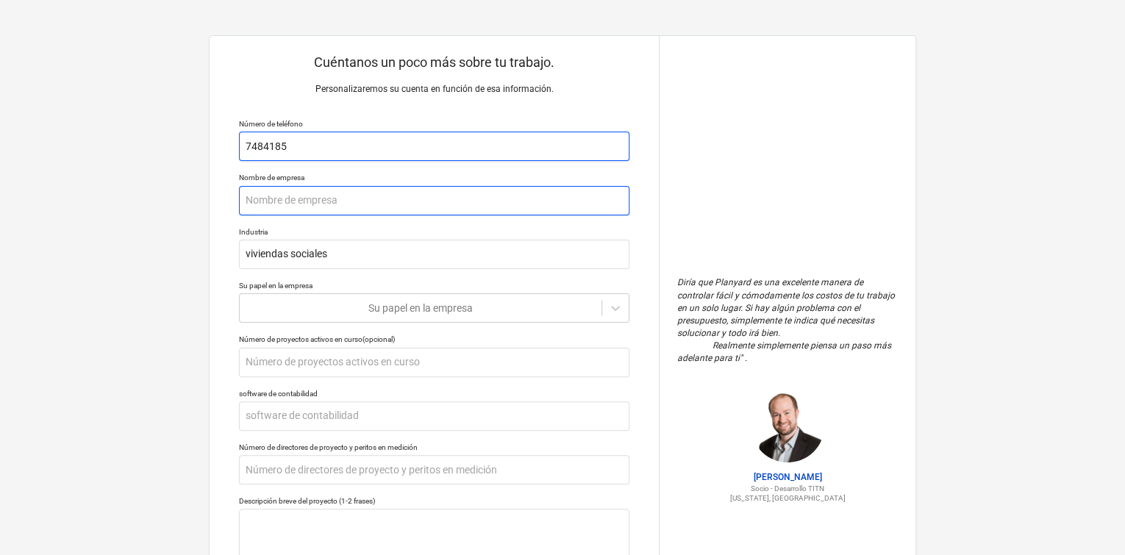
type input "7484185"
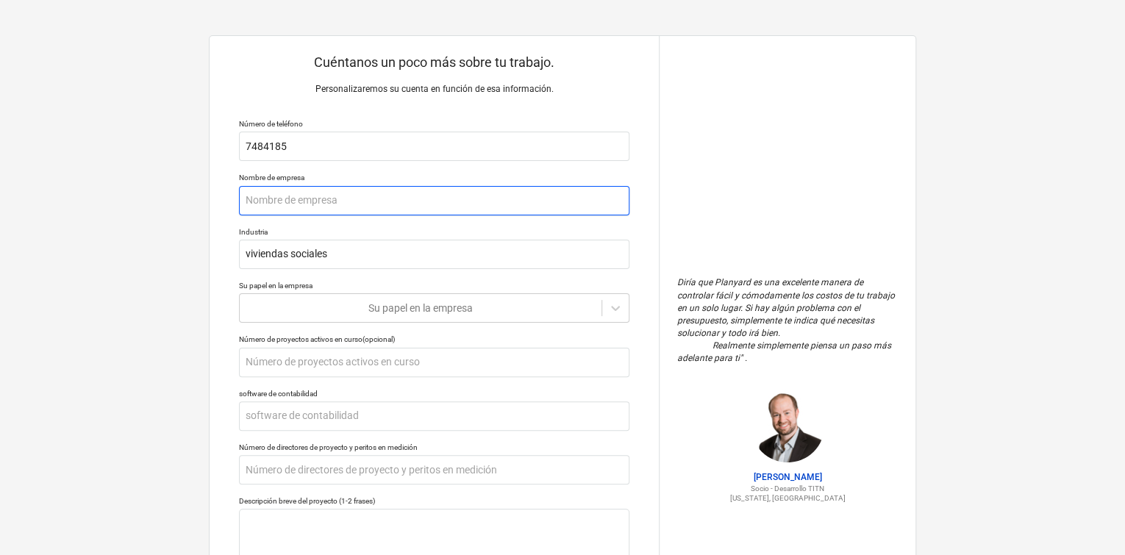
click at [357, 204] on input "text" at bounding box center [434, 200] width 390 height 29
type textarea "x"
type input "m"
type textarea "x"
type input "ma"
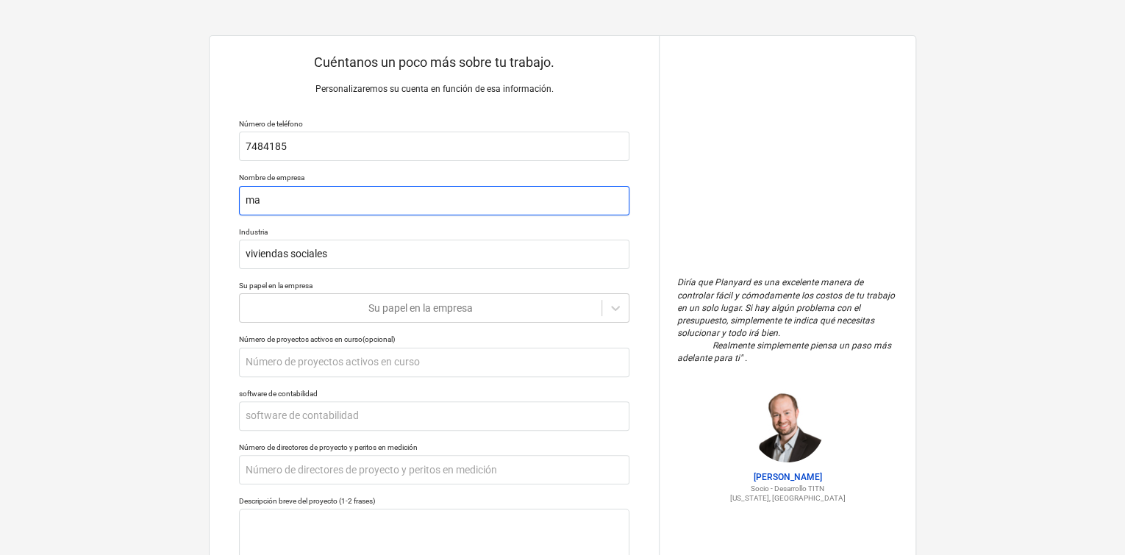
type textarea "x"
type input "mas"
type textarea "x"
type input "mast"
type textarea "x"
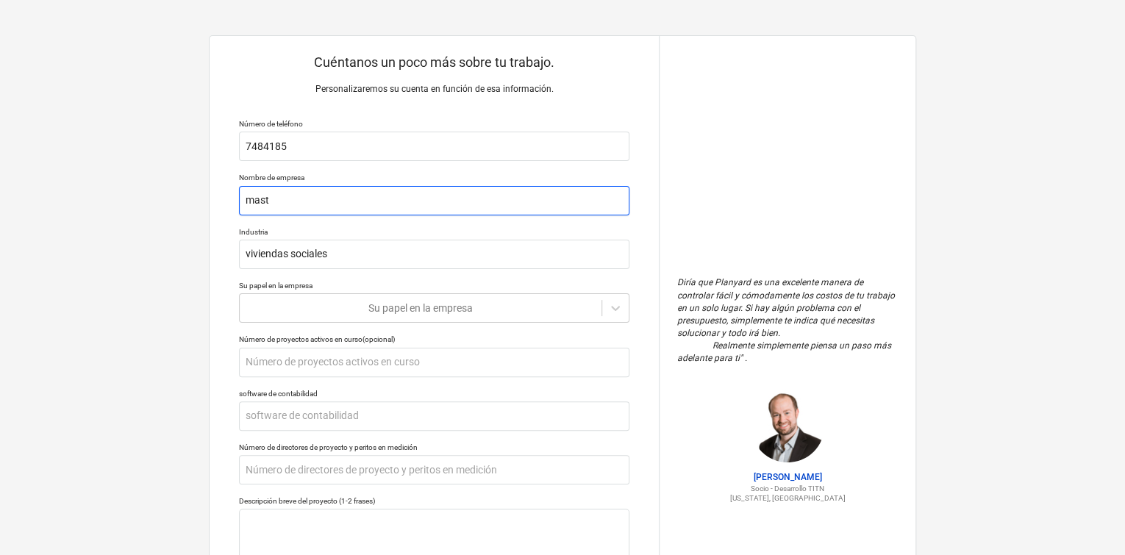
type input "maste"
type textarea "x"
type input "master"
type textarea "x"
type input "mastero"
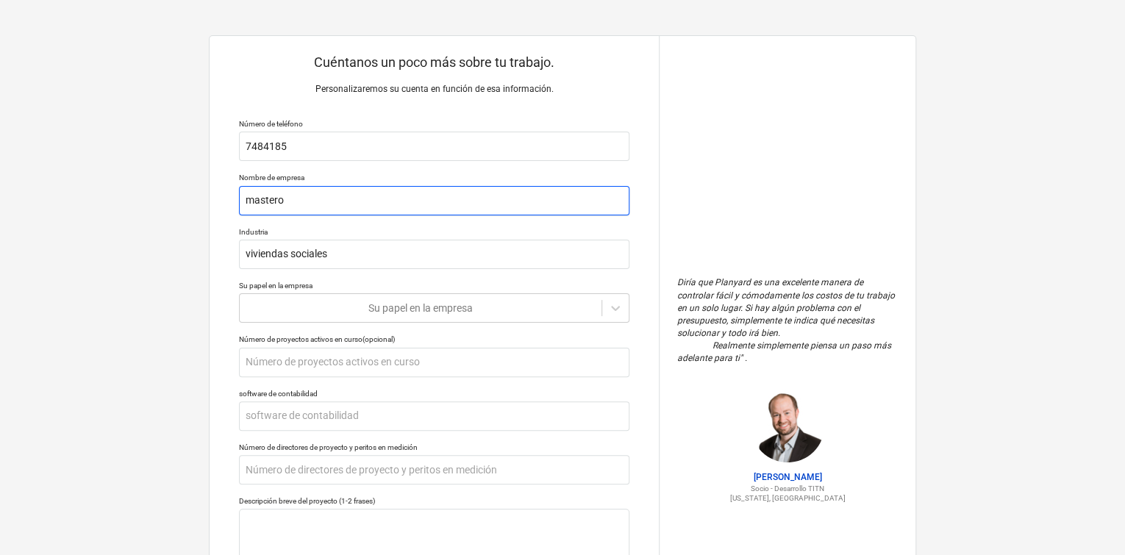
type textarea "x"
type input "[PERSON_NAME]"
type textarea "x"
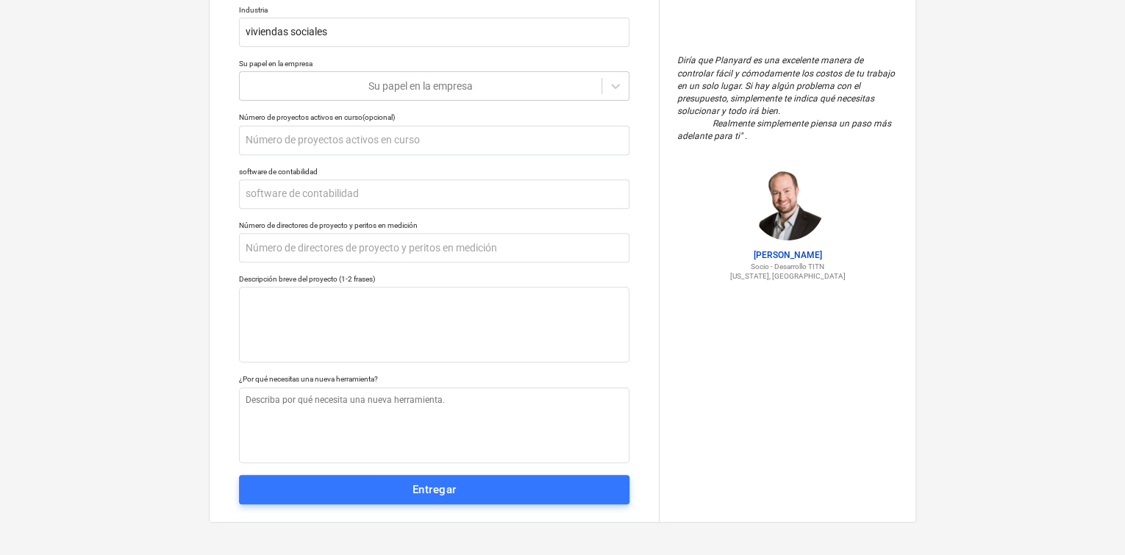
scroll to position [224, 0]
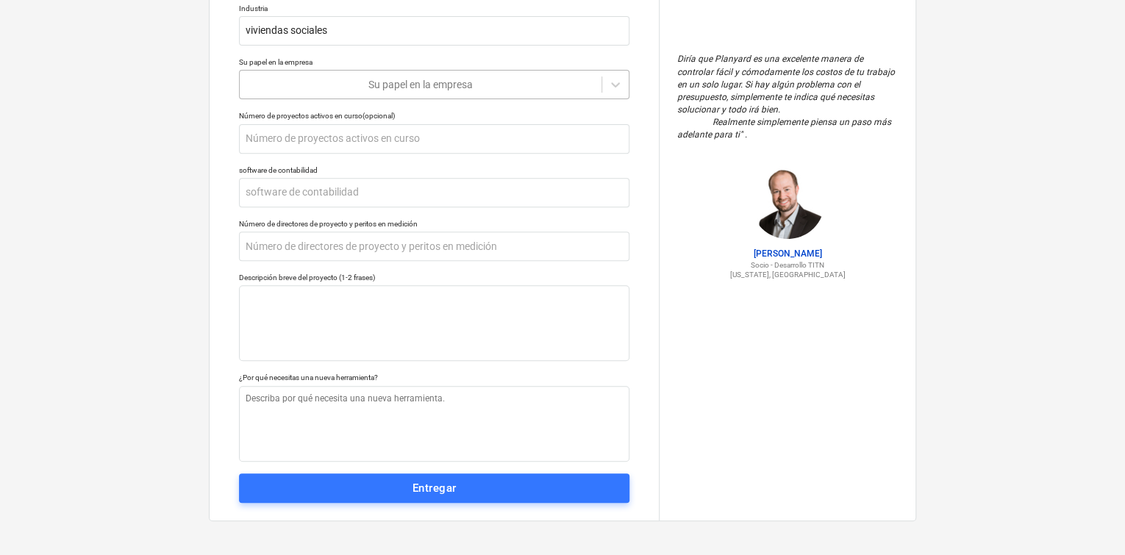
type input "masteroys"
click at [413, 82] on div at bounding box center [420, 84] width 347 height 15
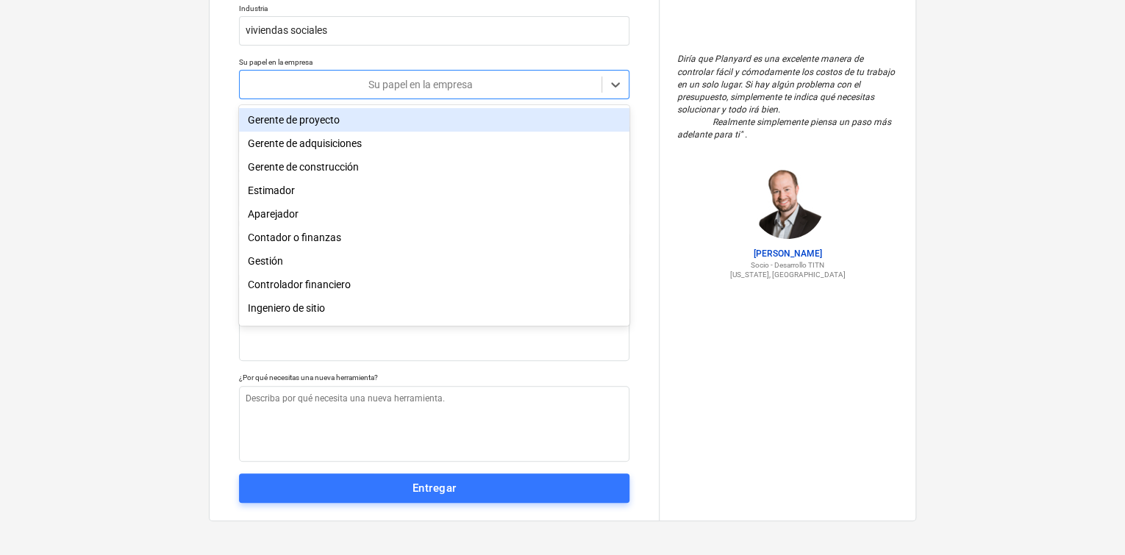
click at [421, 113] on div "Gerente de proyecto" at bounding box center [434, 120] width 390 height 24
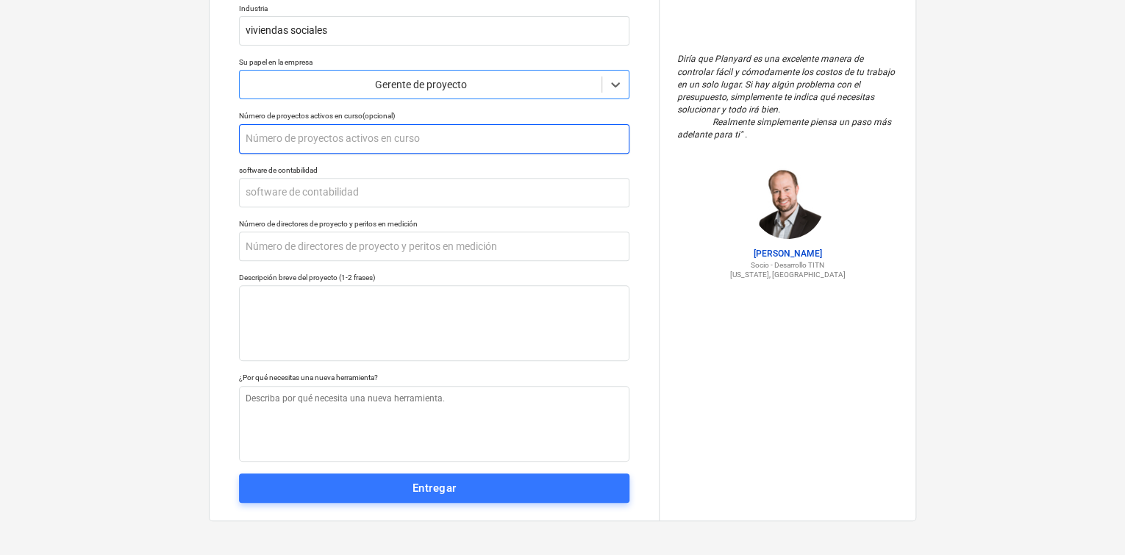
click at [399, 137] on input "text" at bounding box center [434, 138] width 390 height 29
type textarea "x"
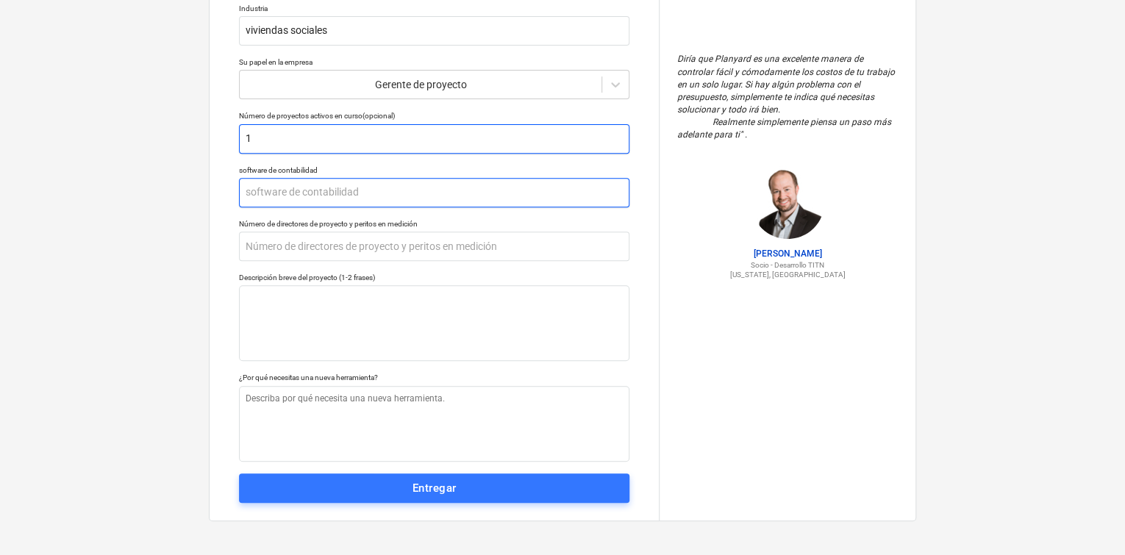
type input "1"
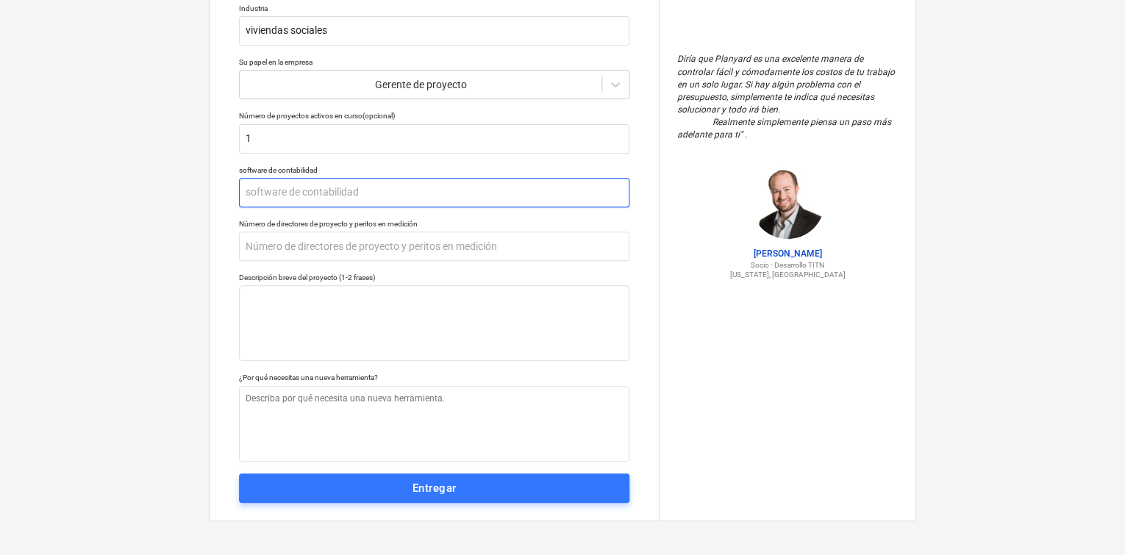
click at [387, 194] on input "text" at bounding box center [434, 192] width 390 height 29
type textarea "x"
type input "1"
type textarea "x"
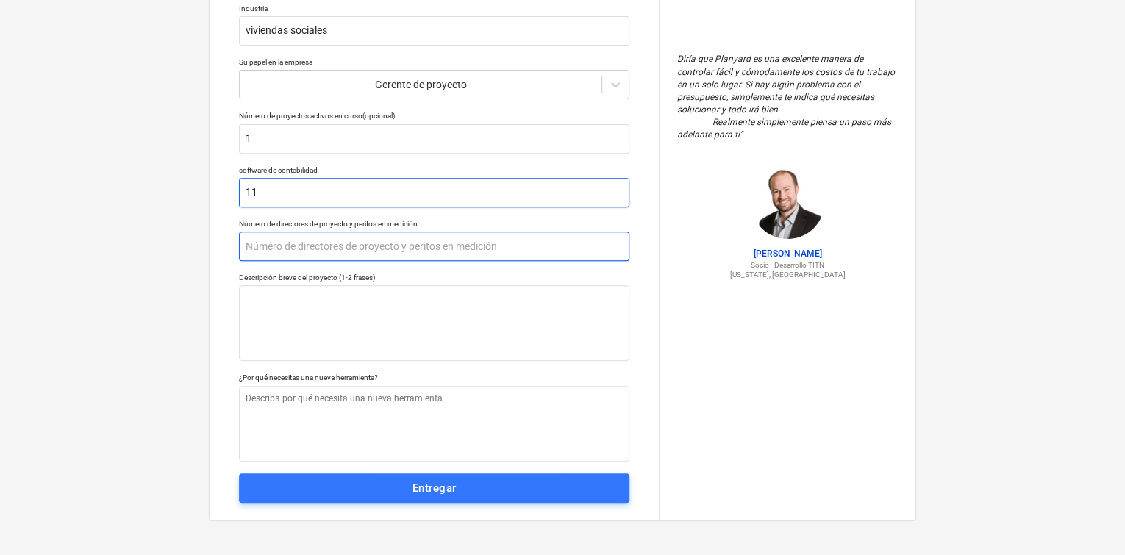
type input "11"
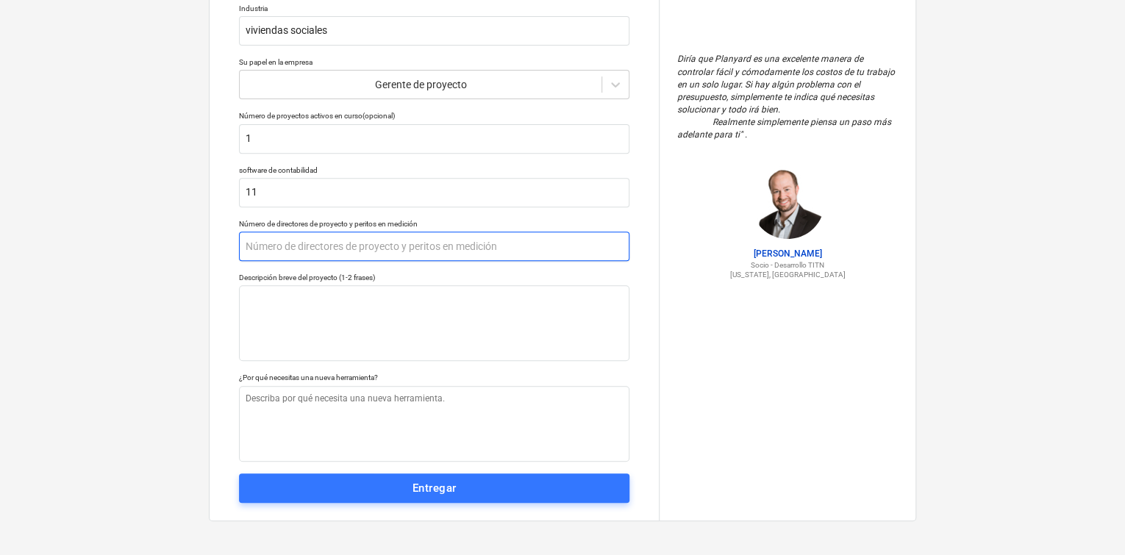
click at [429, 254] on input "text" at bounding box center [434, 246] width 390 height 29
type textarea "x"
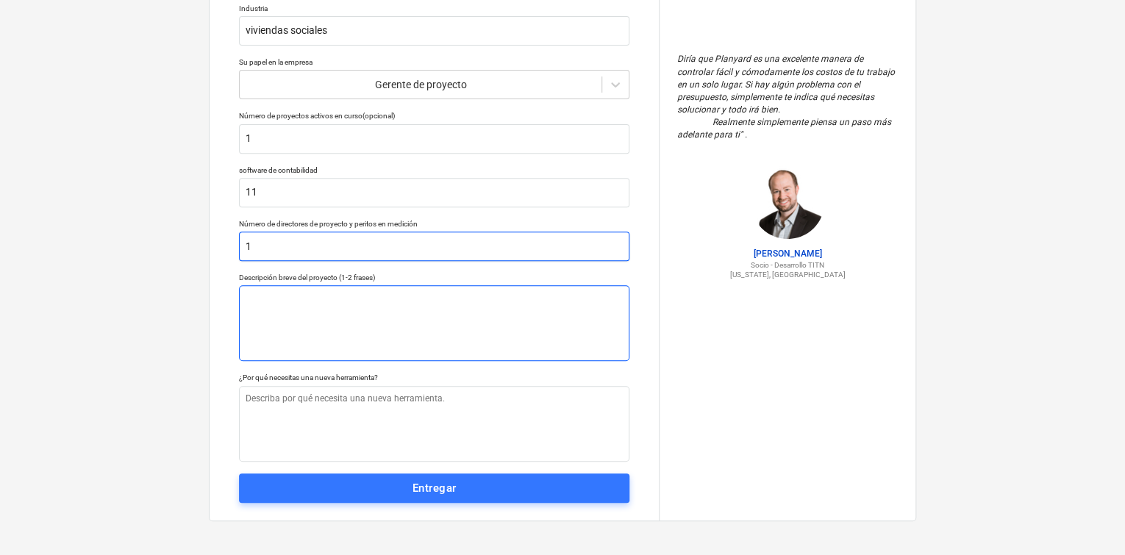
type input "1"
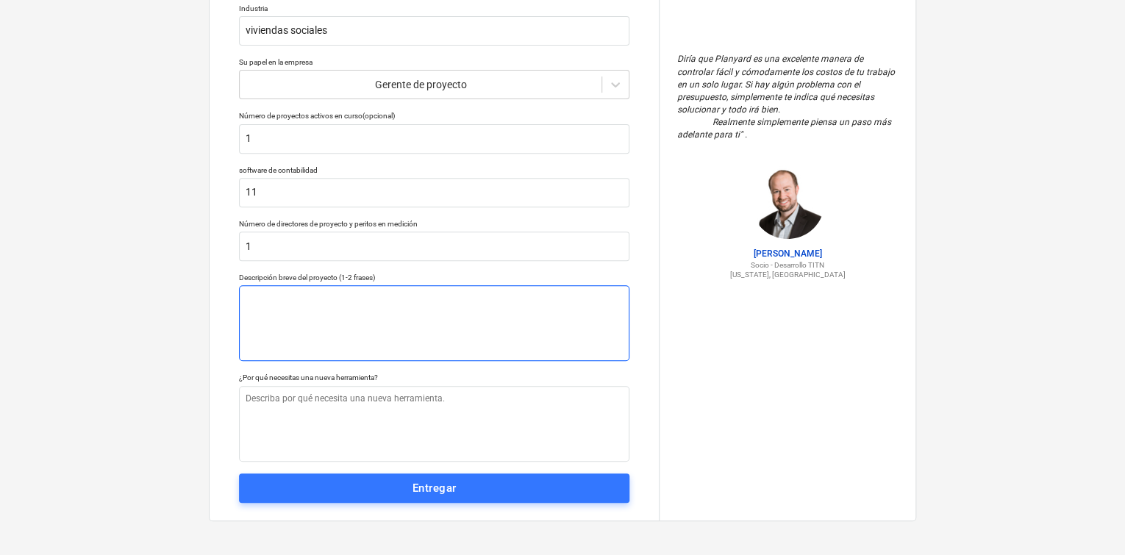
click at [382, 299] on textarea at bounding box center [434, 323] width 390 height 76
type textarea "x"
type textarea "v"
type textarea "x"
type textarea "vi"
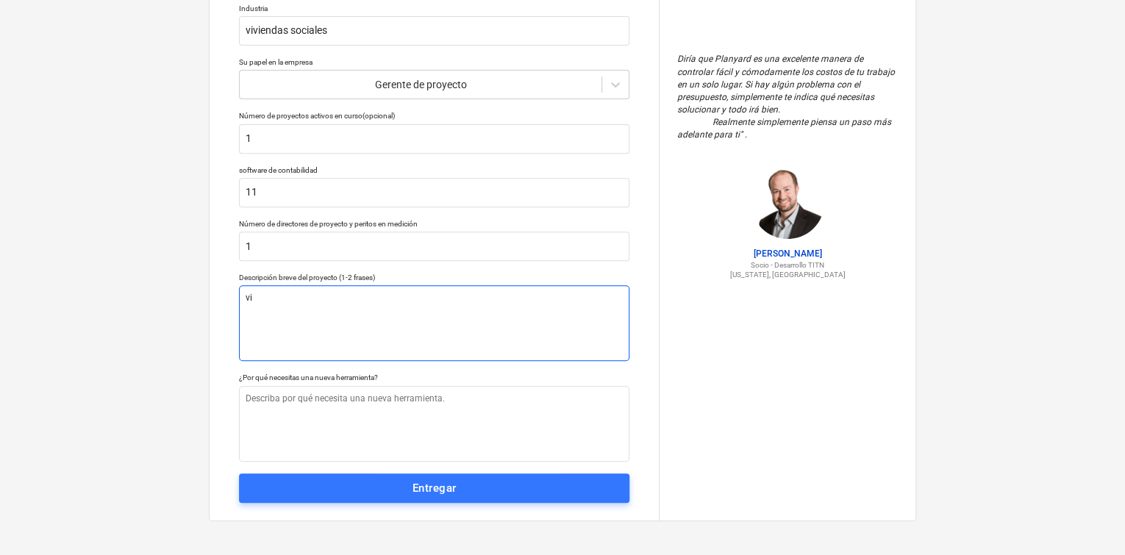
type textarea "x"
type textarea "viv"
type textarea "x"
type textarea "vivi"
type textarea "x"
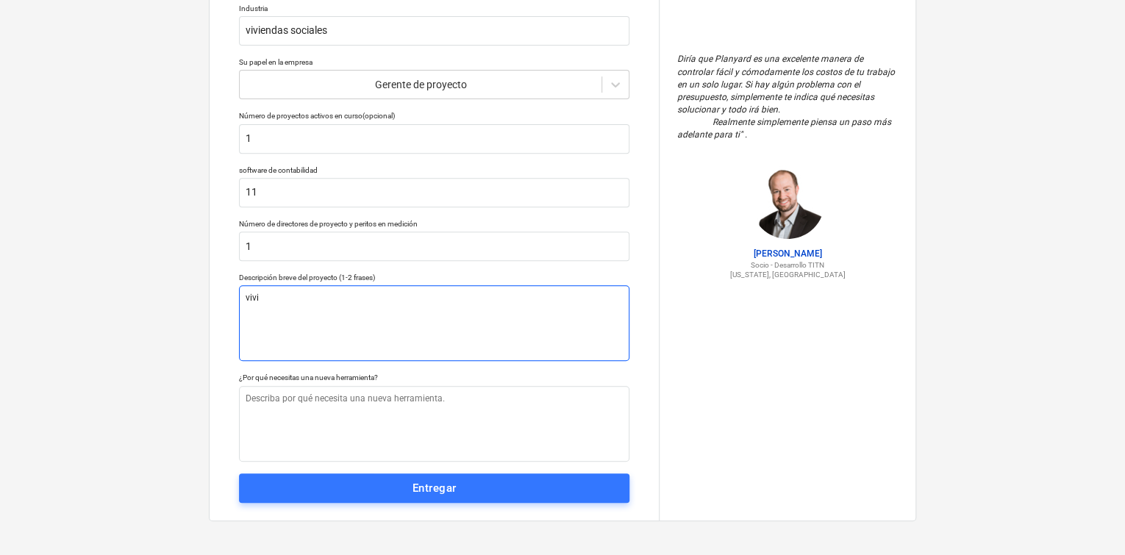
type textarea "vivie"
type textarea "x"
type textarea "vivien"
type textarea "x"
type textarea "viviend"
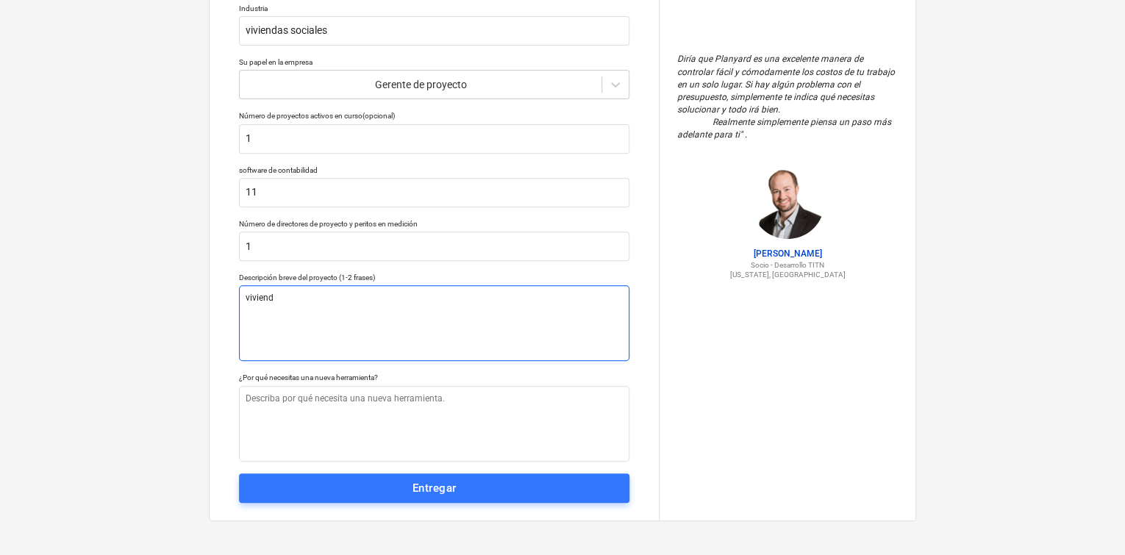
type textarea "x"
type textarea "vivienda"
type textarea "x"
type textarea "viviendas"
type textarea "x"
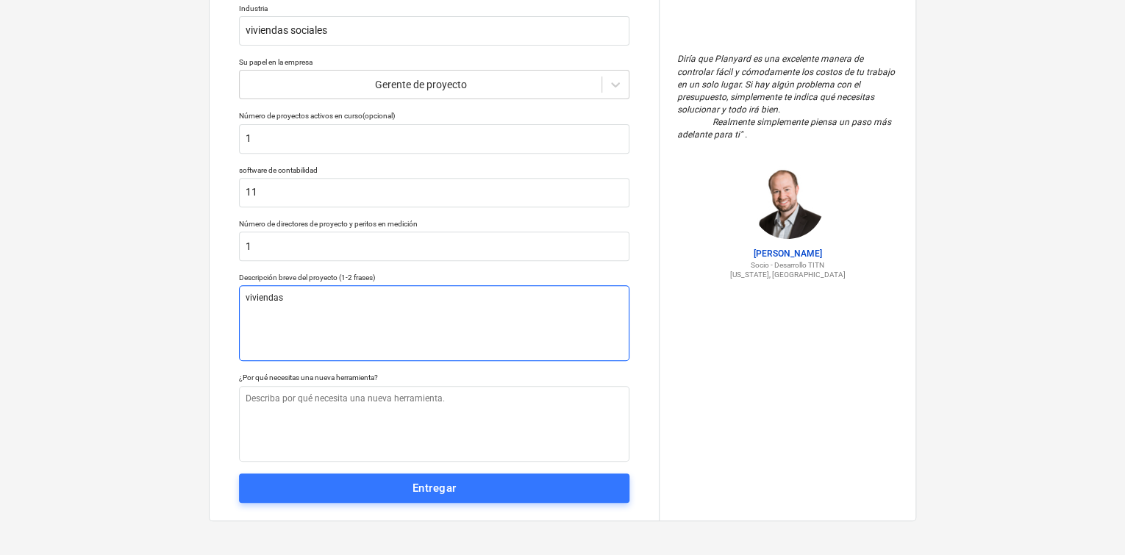
type textarea "viviendas"
type textarea "x"
type textarea "viviendas s"
type textarea "x"
type textarea "viviendas so"
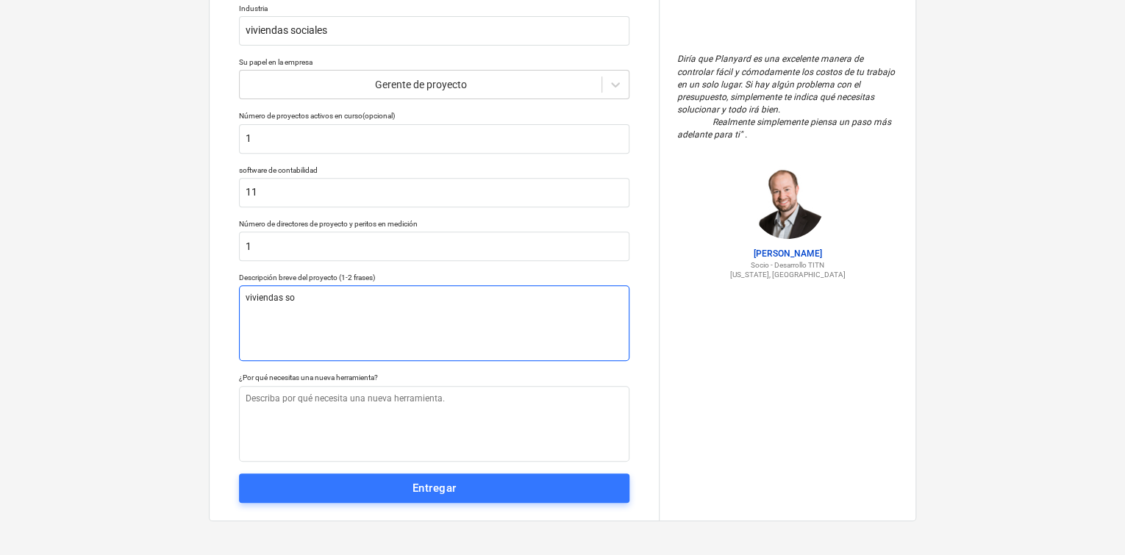
type textarea "x"
type textarea "viviendas soc"
type textarea "x"
type textarea "viviendas soci"
type textarea "x"
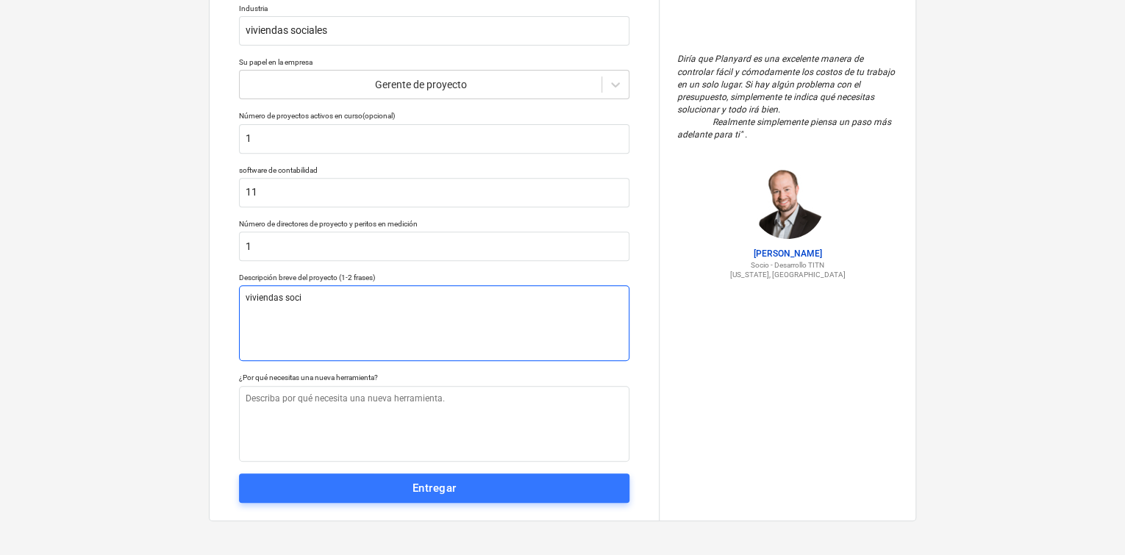
type textarea "viviendas socia"
type textarea "x"
type textarea "viviendas social"
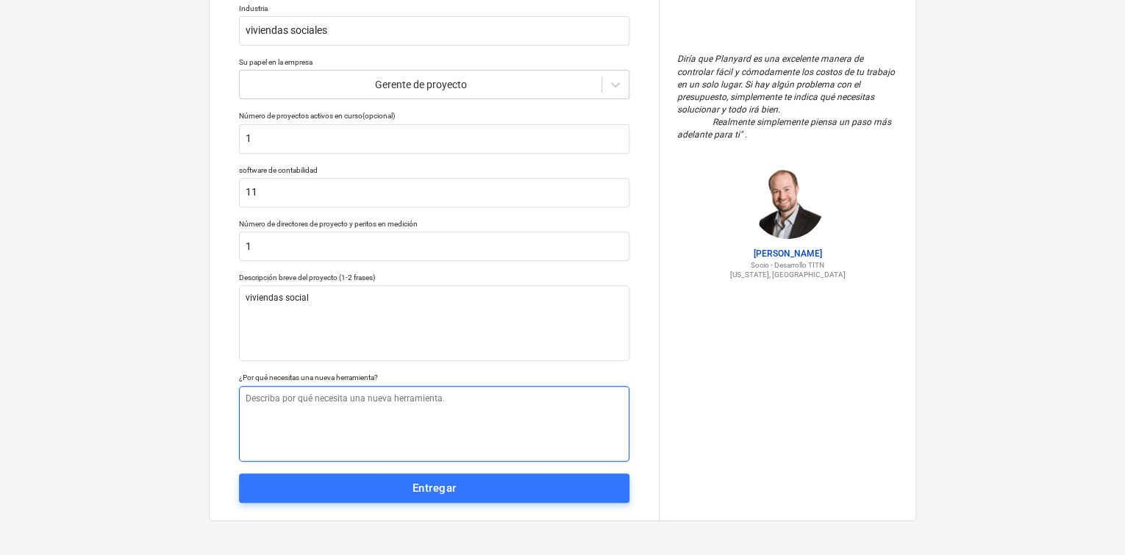
click at [366, 404] on textarea at bounding box center [434, 424] width 390 height 76
type textarea "x"
type textarea "p"
type textarea "x"
type textarea "pa"
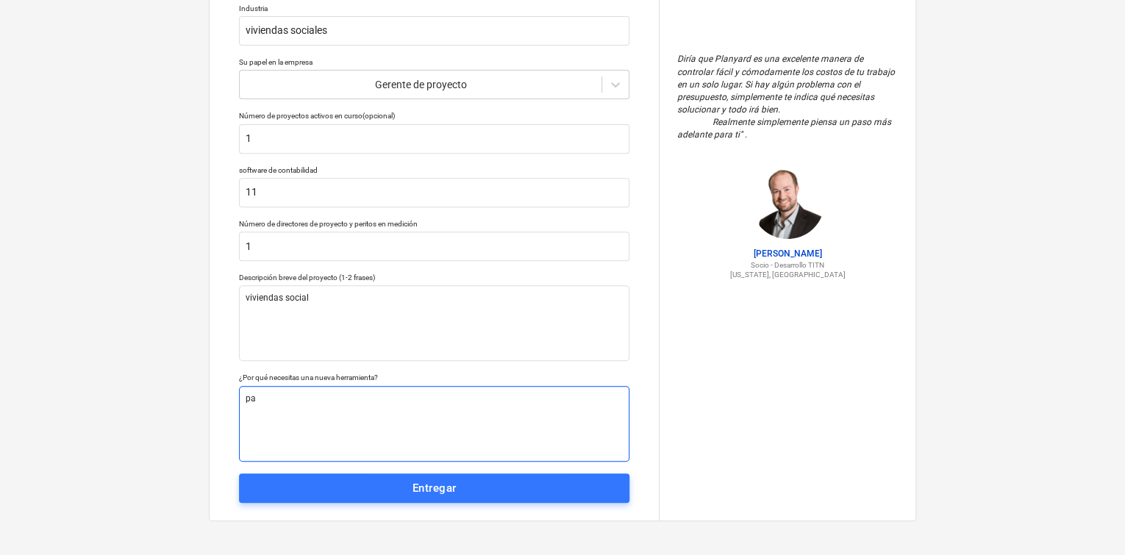
type textarea "x"
type textarea "par"
type textarea "x"
type textarea "para"
type textarea "x"
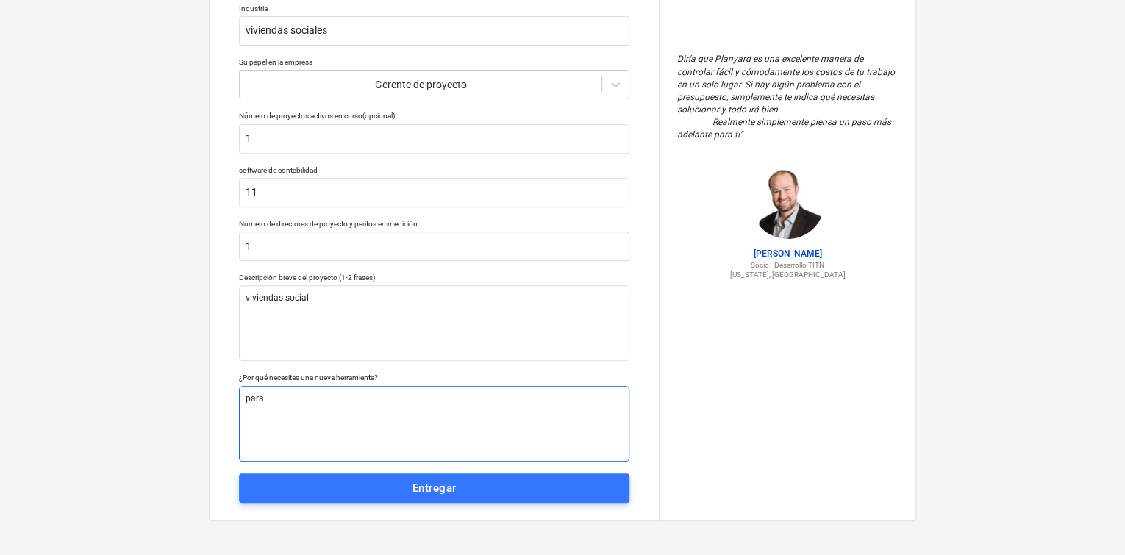
type textarea "para"
type textarea "x"
type textarea "para h"
type textarea "x"
type textarea "para ha"
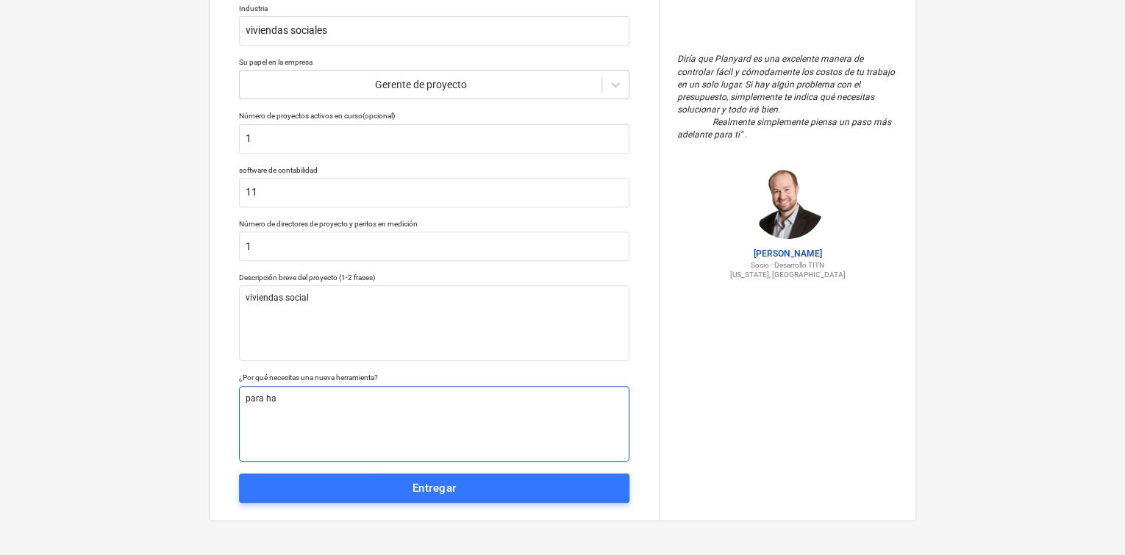
type textarea "x"
type textarea "para hac"
type textarea "x"
type textarea "para hace"
type textarea "x"
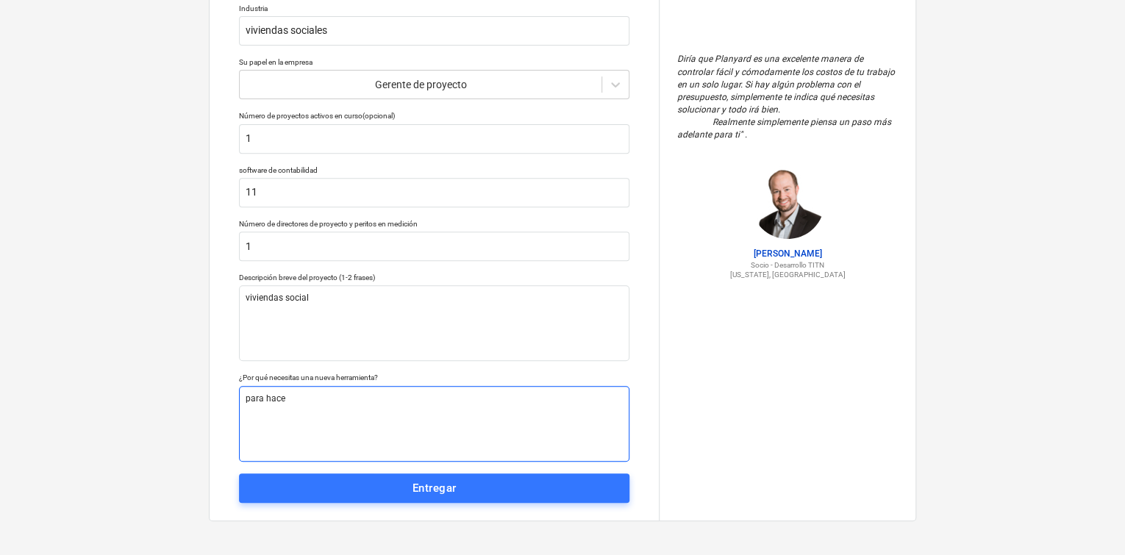
type textarea "para hacer"
type textarea "x"
type textarea "para hacer"
type textarea "x"
type textarea "para hacer p"
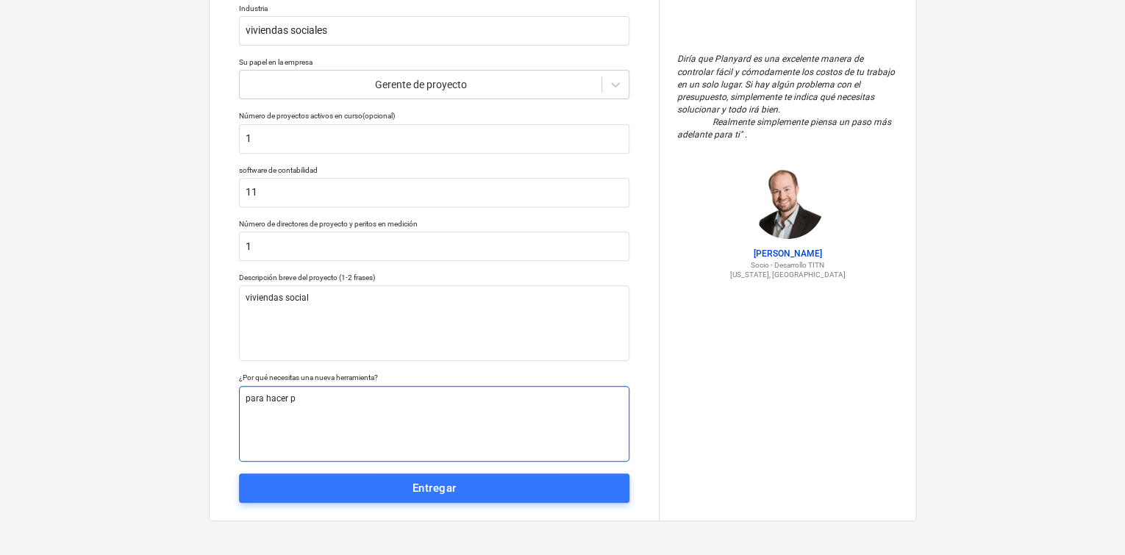
type textarea "x"
type textarea "para hacer pl"
type textarea "x"
type textarea "para hacer pla"
type textarea "x"
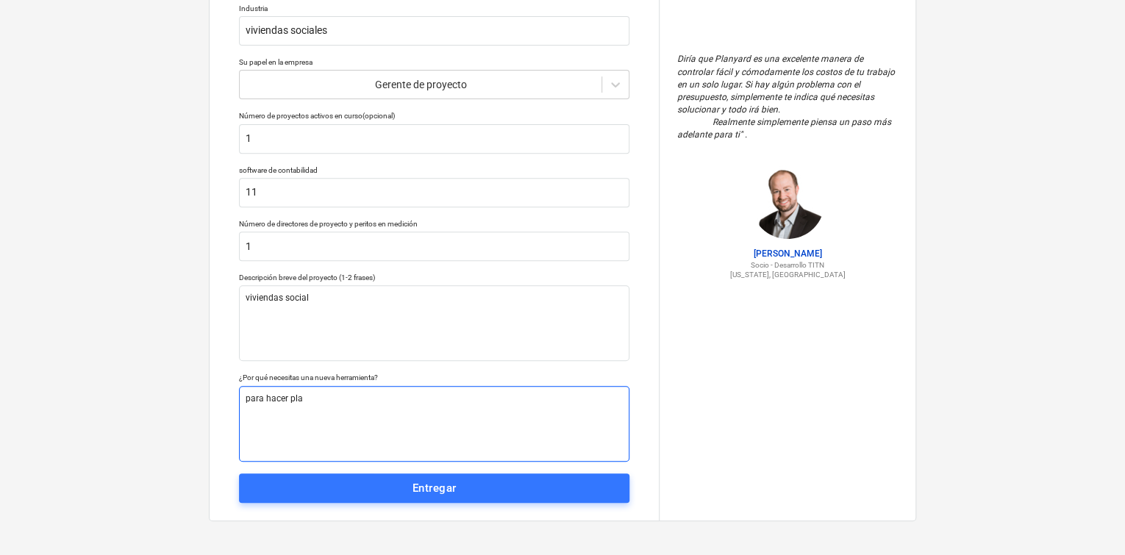
type textarea "para hacer plan"
type textarea "x"
type textarea "para hacer plani"
type textarea "x"
type textarea "para hacer planil"
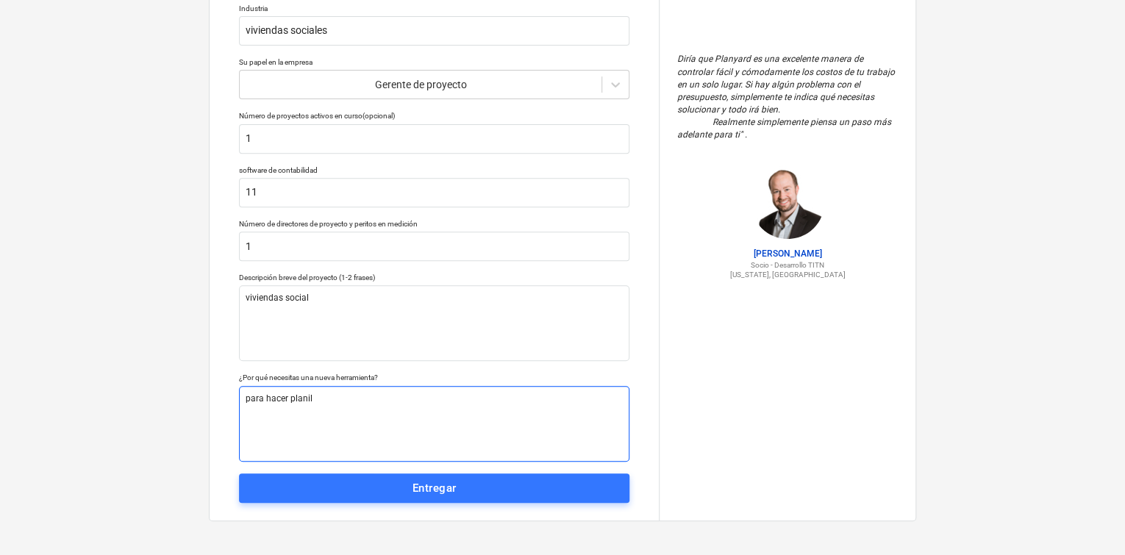
type textarea "x"
type textarea "para hacer planill"
type textarea "x"
type textarea "para hacer planilla"
type textarea "x"
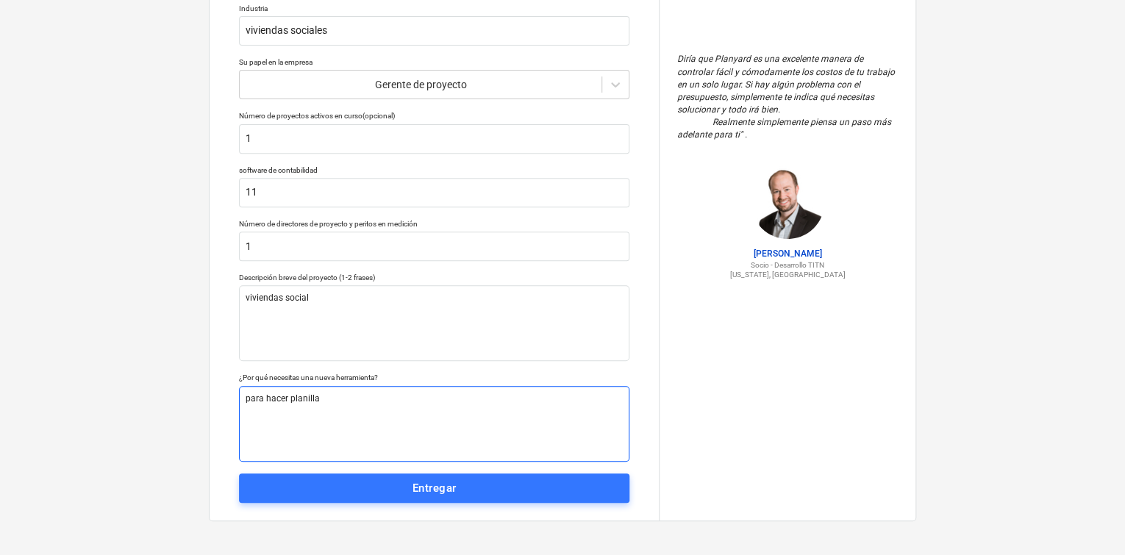
type textarea "para hacer planillas"
type textarea "x"
type textarea "para hacer planillas"
type textarea "x"
type textarea "para hacer planillas y"
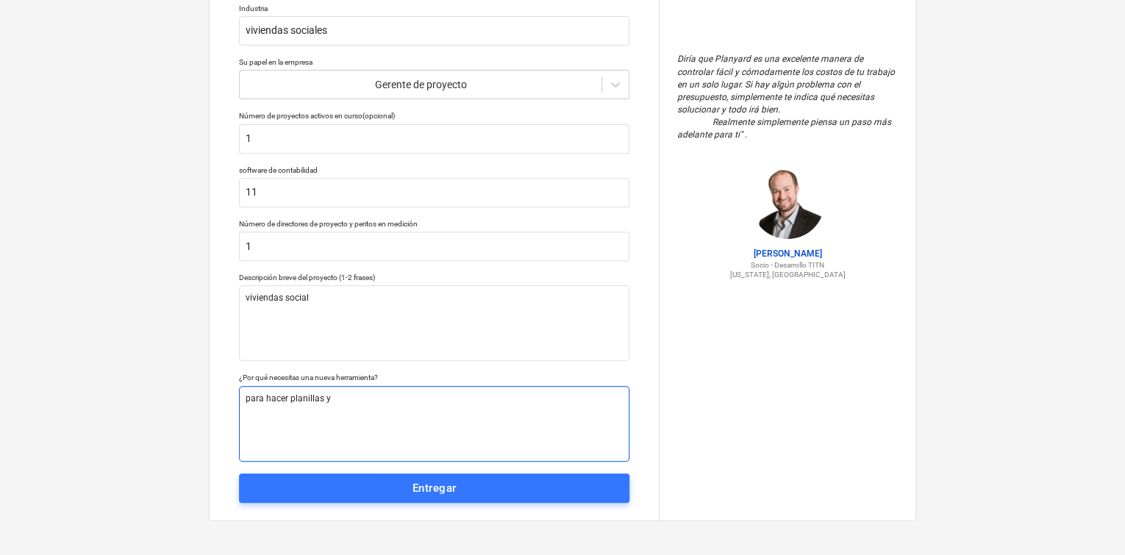
type textarea "x"
type textarea "para hacer planillas y"
type textarea "x"
type textarea "para hacer planillas y d"
type textarea "x"
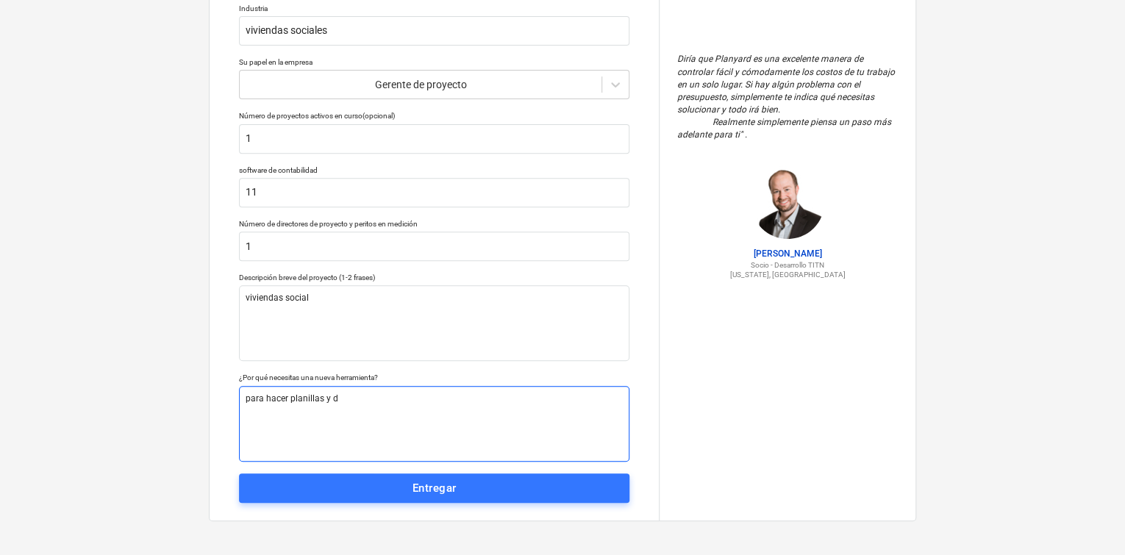
type textarea "para hacer planillas y de"
type textarea "x"
type textarea "para hacer planillas y dem"
type textarea "x"
type textarea "para hacer planillas y dema"
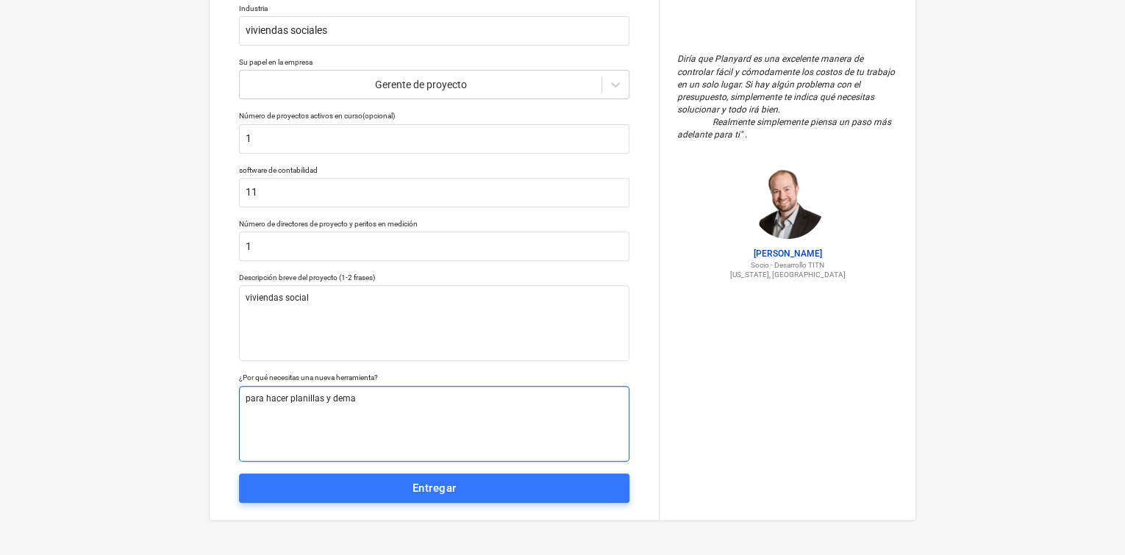
type textarea "x"
type textarea "para hacer planillas y demas"
type textarea "x"
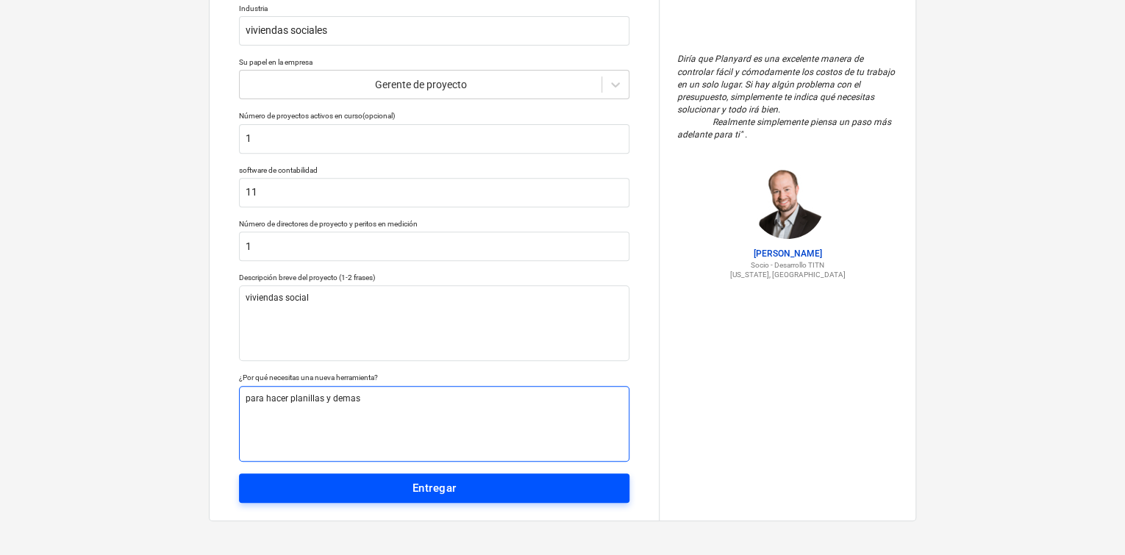
type textarea "para hacer planillas y demas"
click at [452, 482] on font "Entregar" at bounding box center [433, 488] width 43 height 13
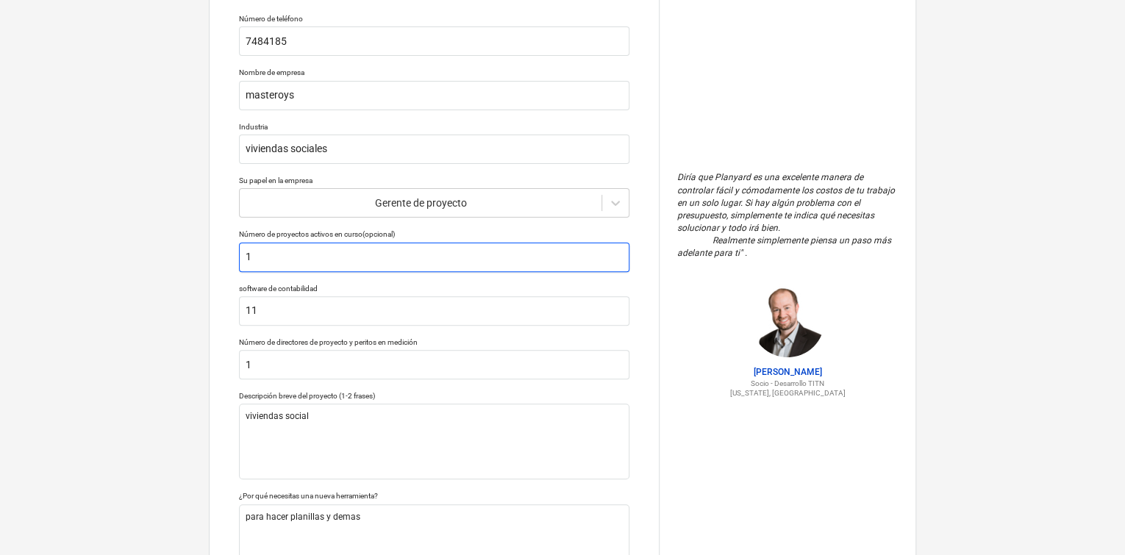
scroll to position [76, 0]
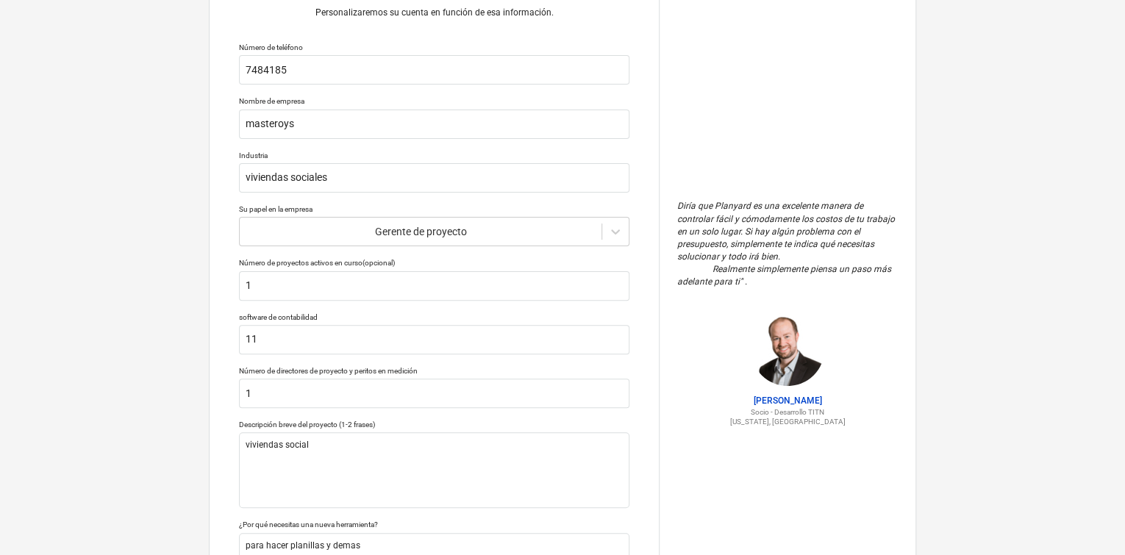
type textarea "x"
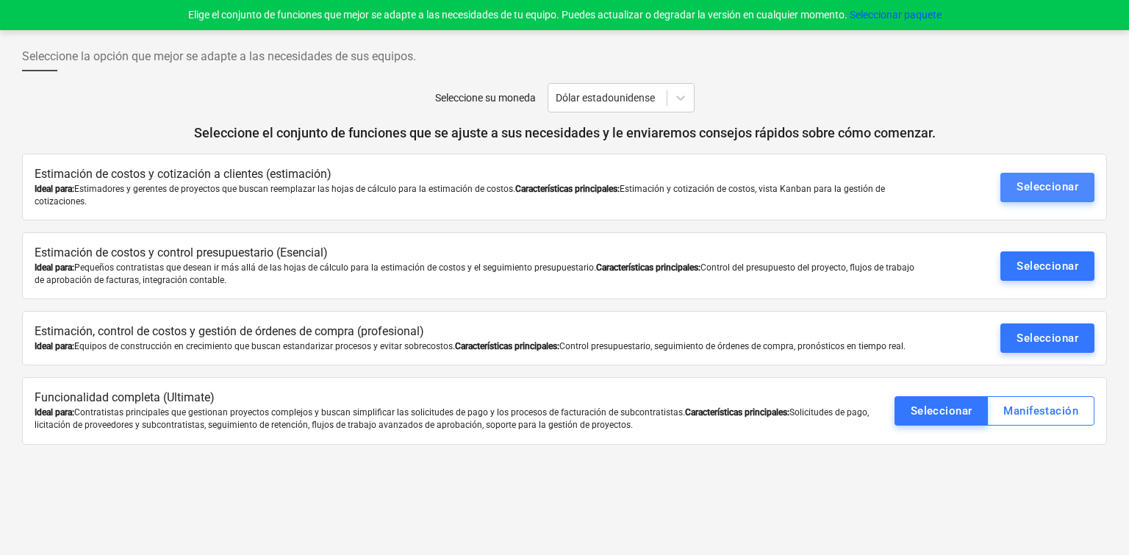
click at [1059, 185] on font "Seleccionar" at bounding box center [1048, 186] width 62 height 13
